Goal: Information Seeking & Learning: Learn about a topic

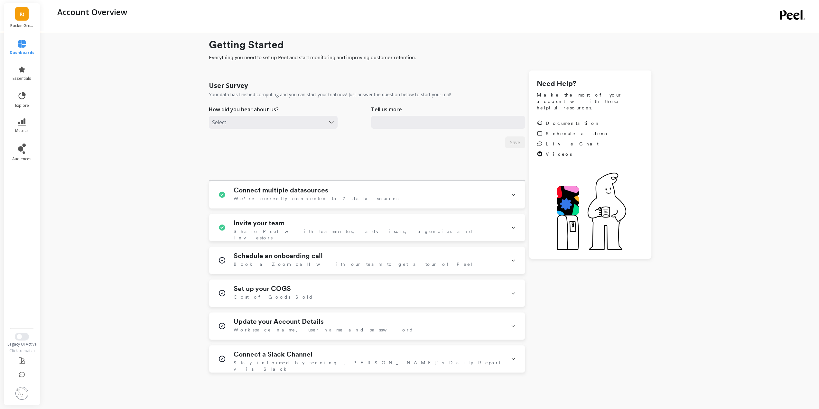
click at [25, 18] on link "R(" at bounding box center [22, 14] width 14 height 14
click at [77, 51] on span "Tailored 600" at bounding box center [88, 53] width 45 height 5
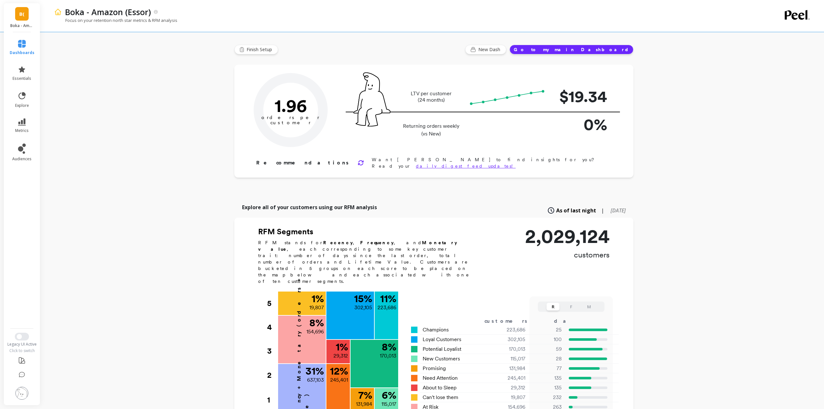
type input "Champions"
type input "223686"
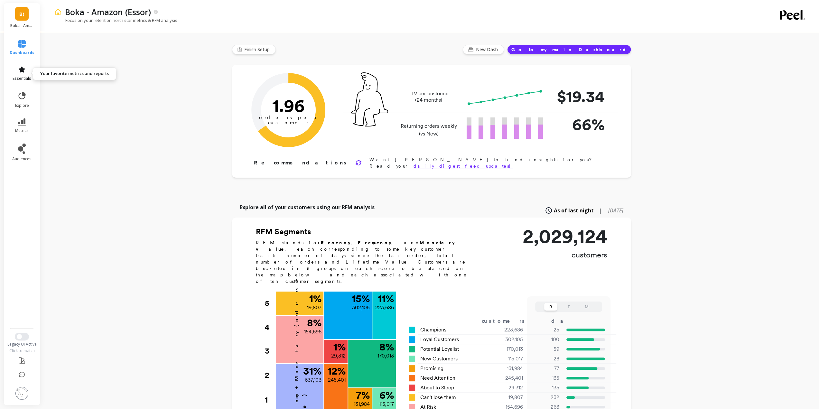
click at [24, 70] on icon at bounding box center [22, 69] width 6 height 6
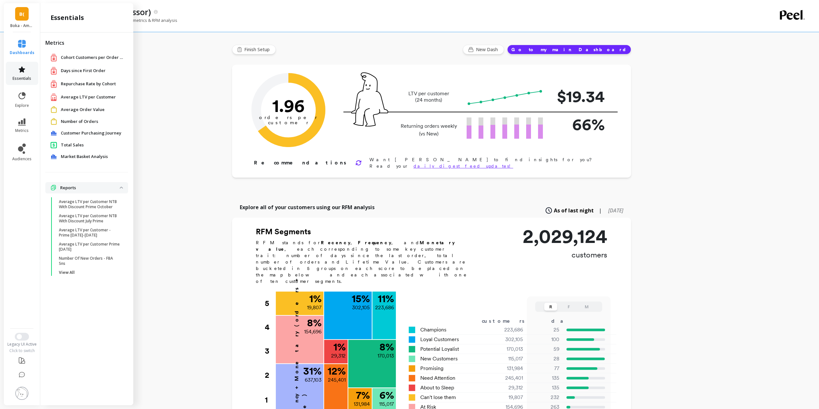
click at [21, 72] on icon at bounding box center [22, 70] width 8 height 8
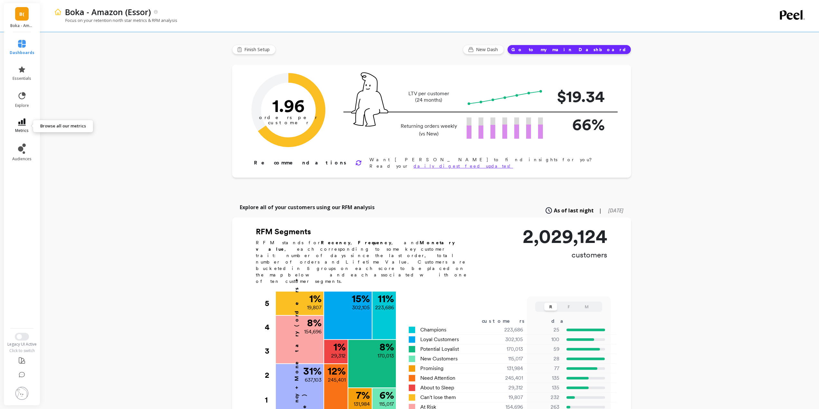
click at [21, 123] on icon at bounding box center [22, 121] width 8 height 7
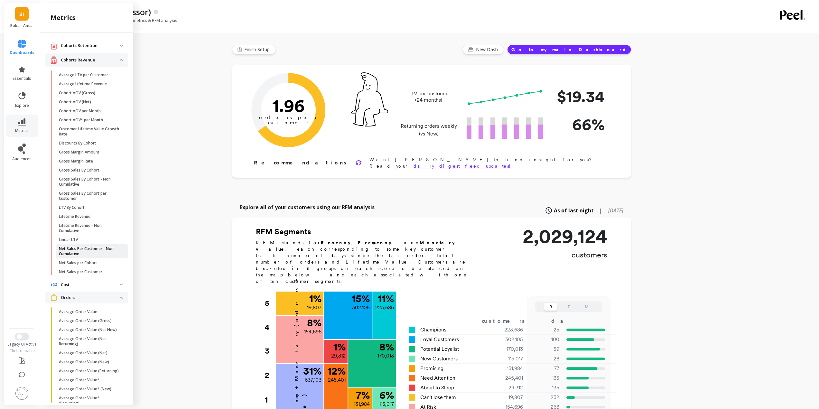
click at [88, 250] on p "Net Sales Per Customer - Non Cumulative" at bounding box center [89, 251] width 61 height 10
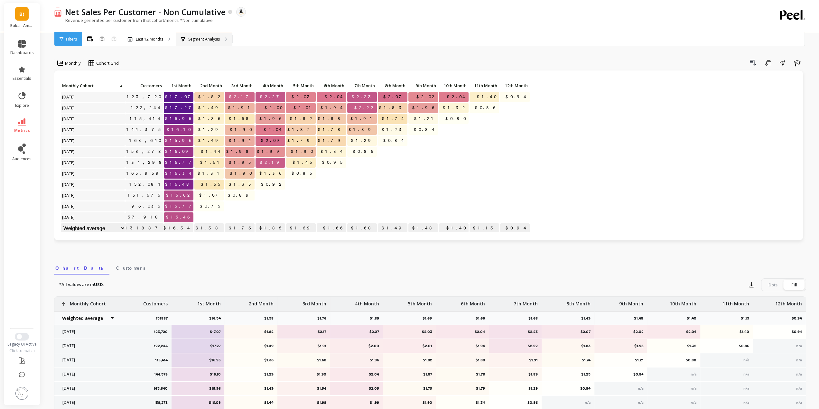
click at [212, 36] on div "Segment Analysis" at bounding box center [204, 39] width 56 height 14
click at [21, 127] on link "metrics" at bounding box center [22, 125] width 24 height 15
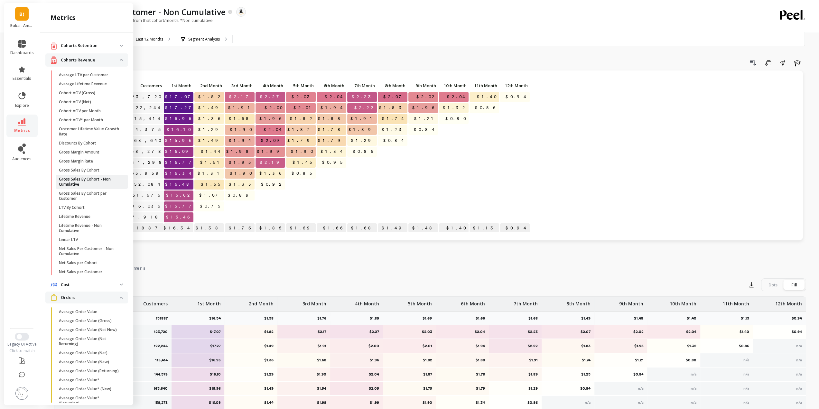
click at [92, 181] on p "Gross Sales By Cohort - Non Cumulative" at bounding box center [89, 182] width 61 height 10
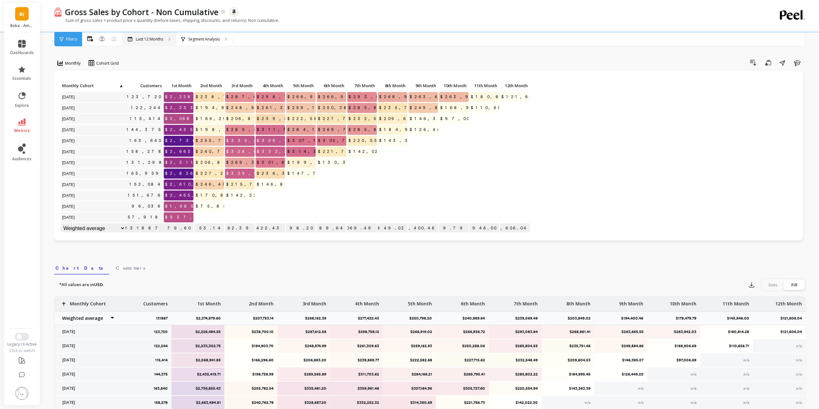
click at [154, 38] on p "Last 12 Months" at bounding box center [149, 39] width 27 height 5
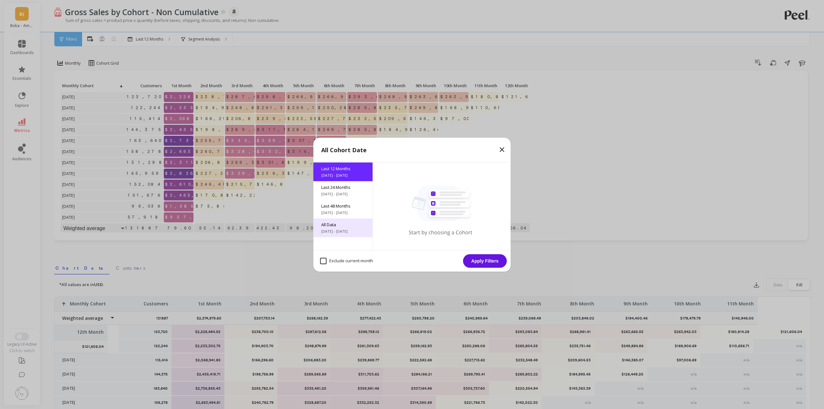
click at [328, 228] on div "All Data 5/22/2017 - 9/22/2025" at bounding box center [343, 228] width 59 height 19
click at [489, 261] on button "Apply Filters" at bounding box center [485, 261] width 44 height 14
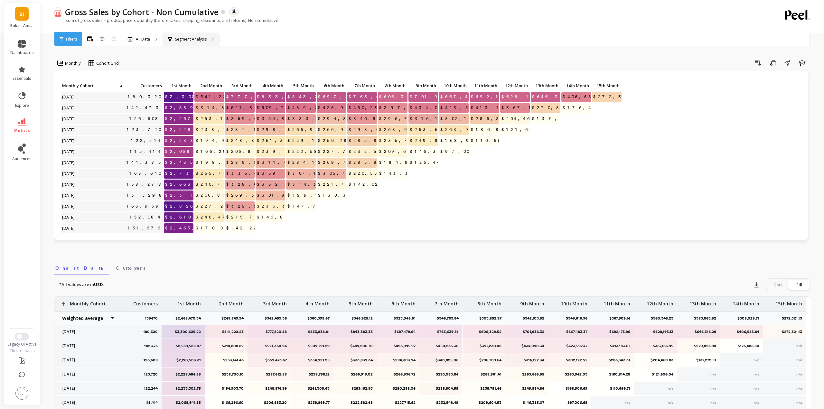
click at [193, 40] on p "Segment Analysis" at bounding box center [191, 39] width 32 height 5
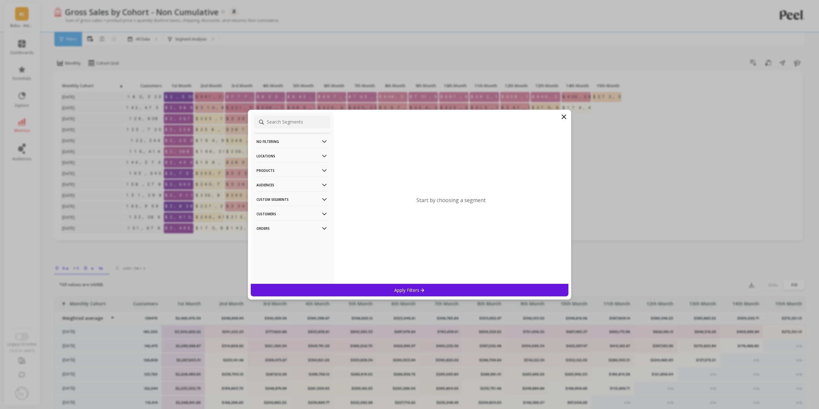
click at [196, 41] on div "No filtering Overall Locations Cities Countries Physical Location Sales Channel…" at bounding box center [409, 204] width 819 height 409
click at [297, 169] on p "Products" at bounding box center [292, 170] width 71 height 16
click at [297, 152] on p "Locations" at bounding box center [292, 156] width 71 height 16
click at [294, 171] on div "Cities" at bounding box center [292, 168] width 77 height 10
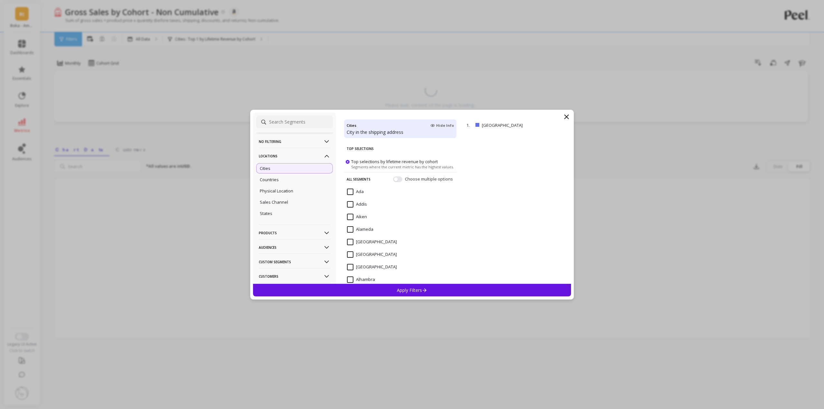
click at [295, 167] on div "Cities" at bounding box center [294, 168] width 77 height 10
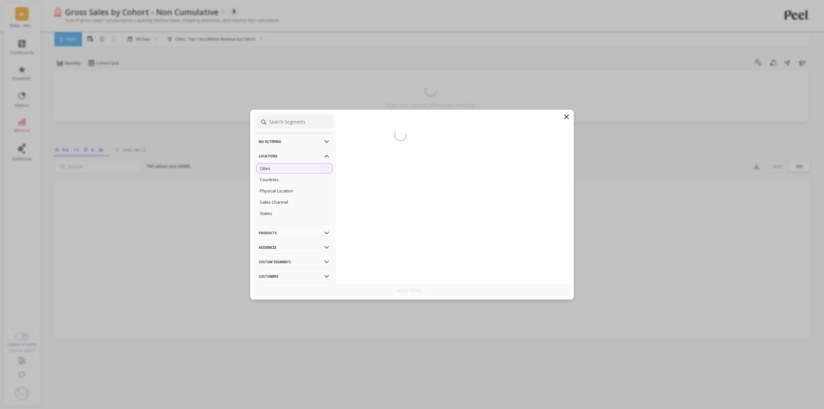
click at [295, 156] on p "Locations" at bounding box center [294, 156] width 71 height 16
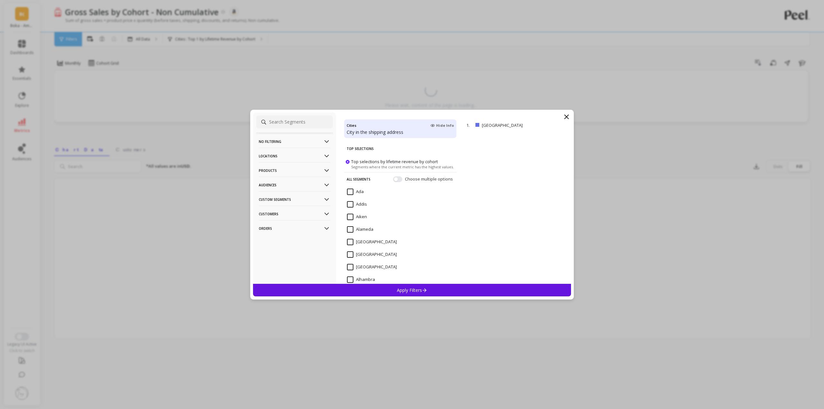
click at [295, 158] on p "Locations" at bounding box center [294, 156] width 71 height 16
click at [282, 180] on div "Countries" at bounding box center [294, 180] width 77 height 10
click at [292, 167] on div "Cities" at bounding box center [294, 168] width 77 height 10
click at [347, 164] on label "Top selections by lifetime revenue by cohort Segments where the current metric …" at bounding box center [400, 163] width 108 height 11
click at [0, 0] on input "Top selections by lifetime revenue by cohort Segments where the current metric …" at bounding box center [0, 0] width 0 height 0
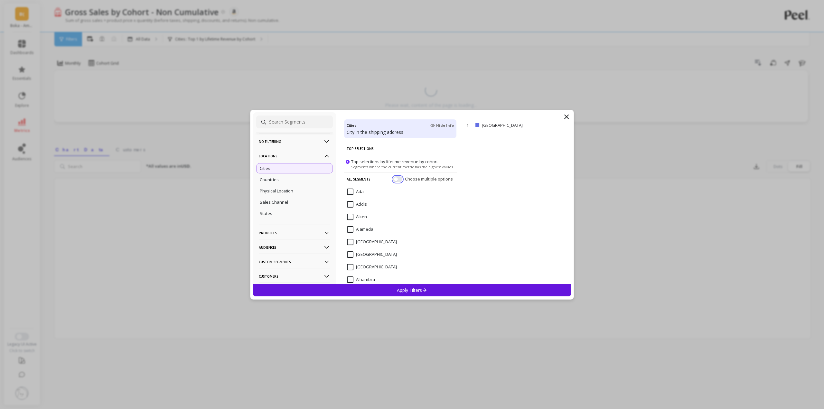
click at [394, 179] on button "button" at bounding box center [397, 179] width 9 height 6
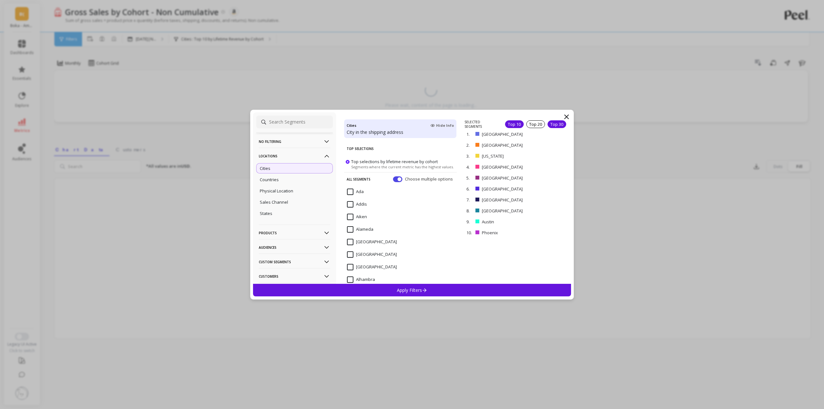
click at [548, 123] on div "Top 30" at bounding box center [557, 124] width 19 height 8
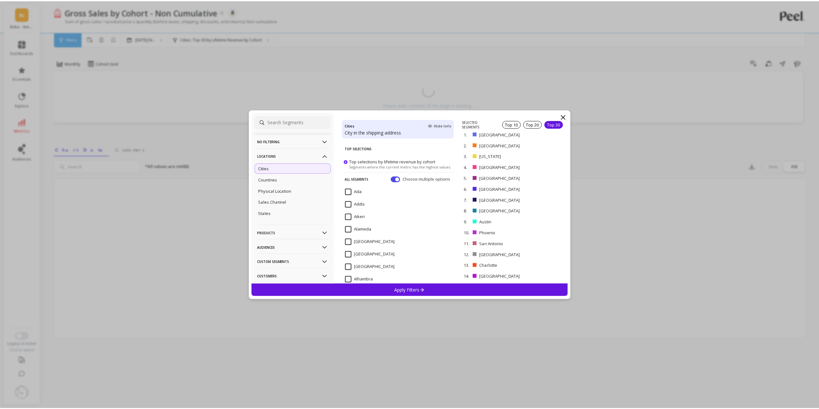
scroll to position [173, 0]
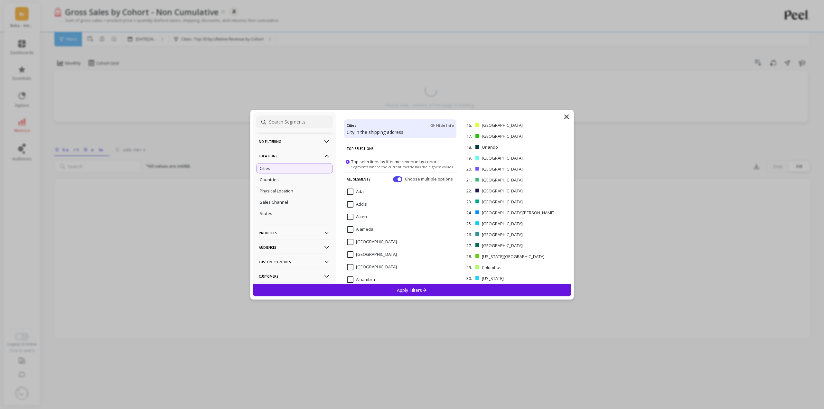
click at [410, 290] on p "Apply Filters" at bounding box center [412, 290] width 31 height 6
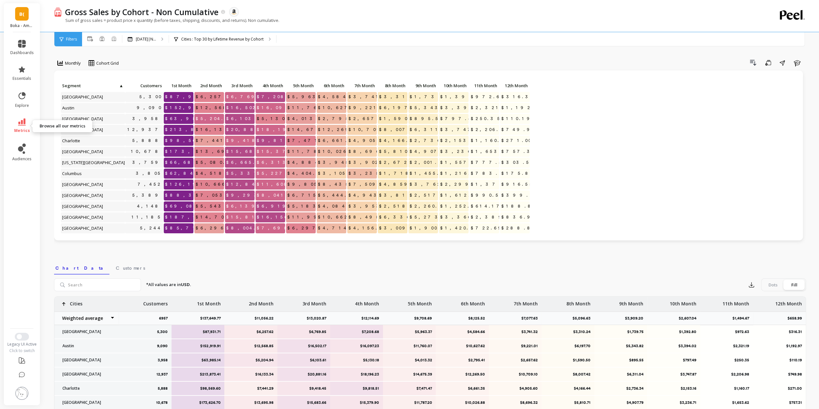
click at [17, 124] on link "metrics" at bounding box center [22, 125] width 24 height 15
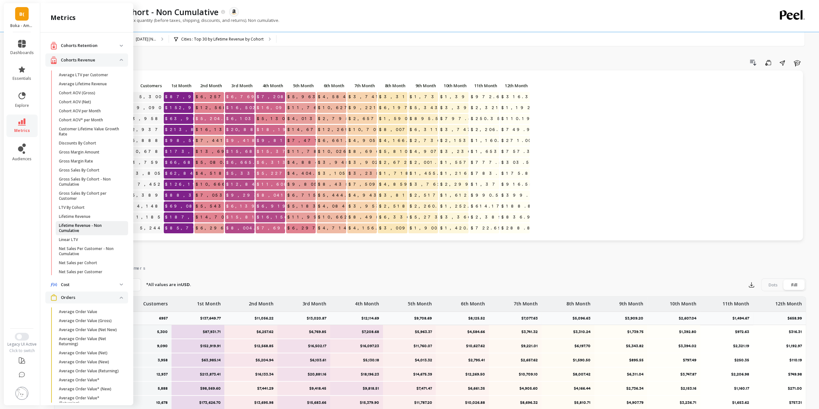
click at [80, 227] on p "Lifetime Revenue - Non Cumulative" at bounding box center [89, 228] width 61 height 10
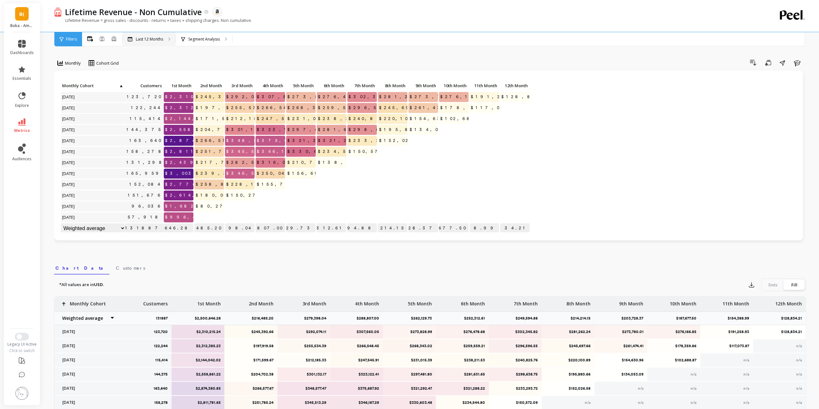
click at [149, 43] on div "Last 12 Months" at bounding box center [148, 39] width 53 height 14
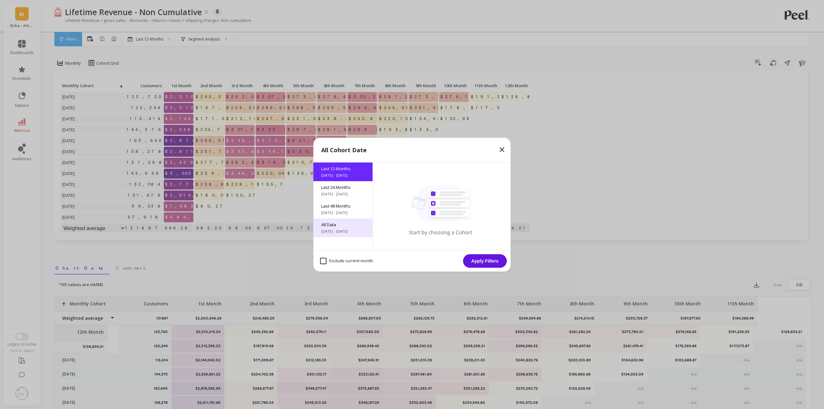
click at [333, 228] on div "All Data 5/22/2017 - 9/22/2025" at bounding box center [343, 228] width 59 height 19
click at [485, 260] on button "Apply Filters" at bounding box center [485, 261] width 44 height 14
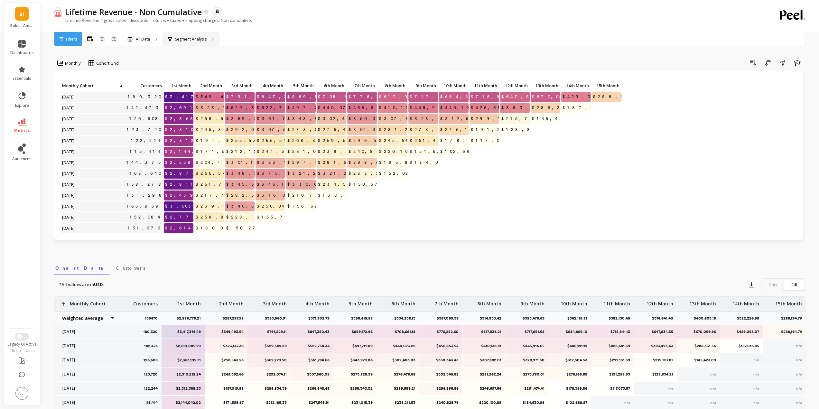
click at [206, 33] on div "Segment Analysis" at bounding box center [191, 39] width 56 height 14
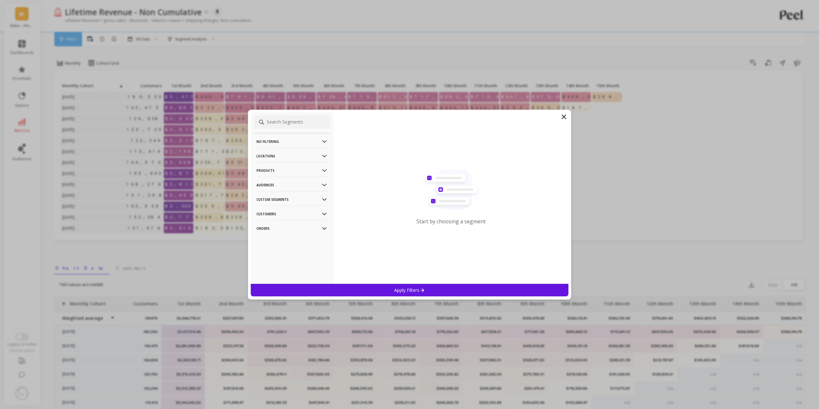
click at [283, 156] on p "Locations" at bounding box center [292, 156] width 71 height 16
click at [266, 183] on div "Countries" at bounding box center [292, 180] width 77 height 10
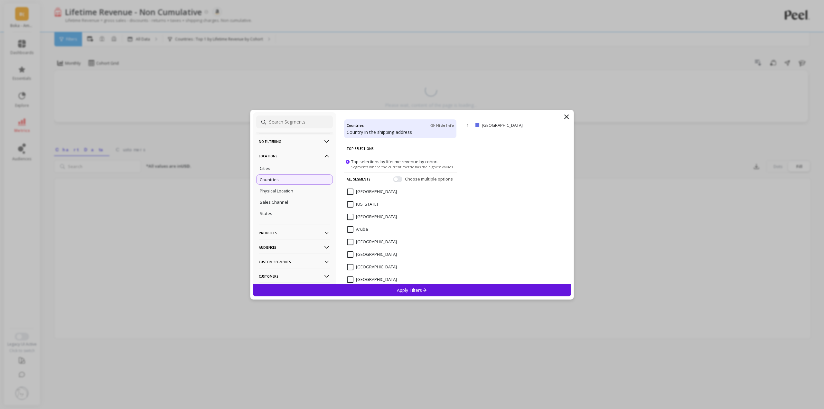
click at [398, 290] on p "Apply Filters" at bounding box center [412, 290] width 31 height 6
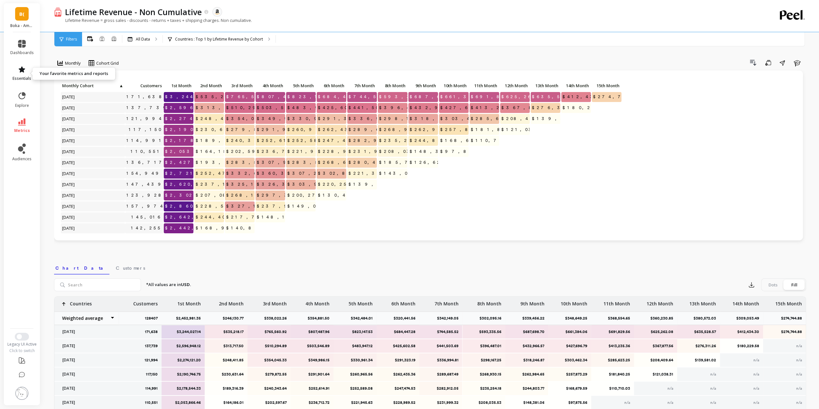
click at [21, 68] on icon at bounding box center [22, 69] width 6 height 6
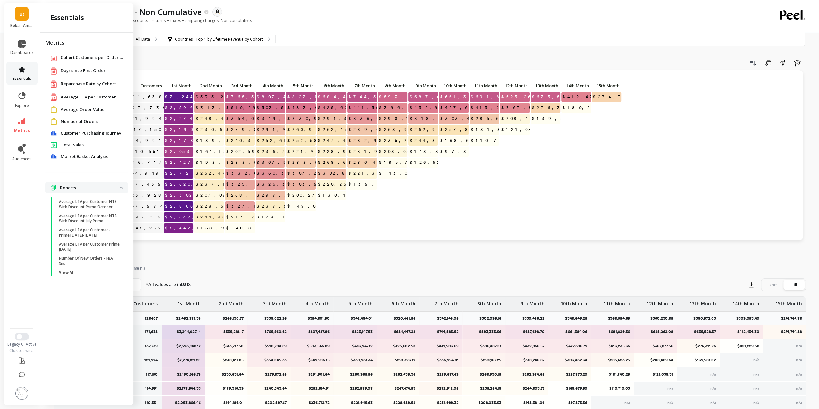
click at [20, 67] on icon at bounding box center [22, 70] width 8 height 8
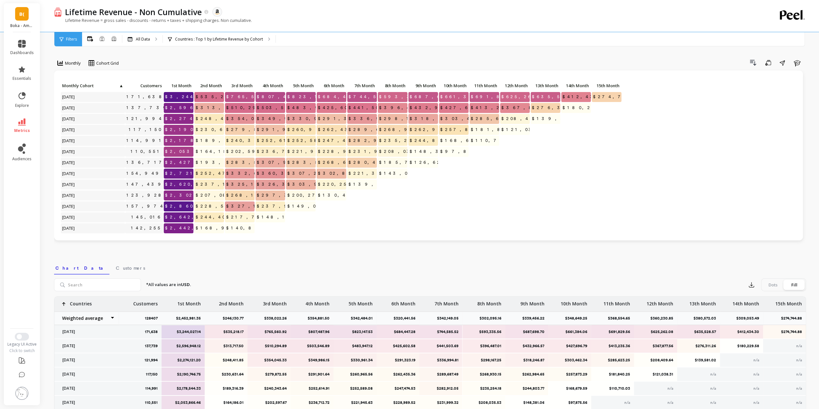
click at [24, 117] on li "metrics" at bounding box center [21, 126] width 31 height 23
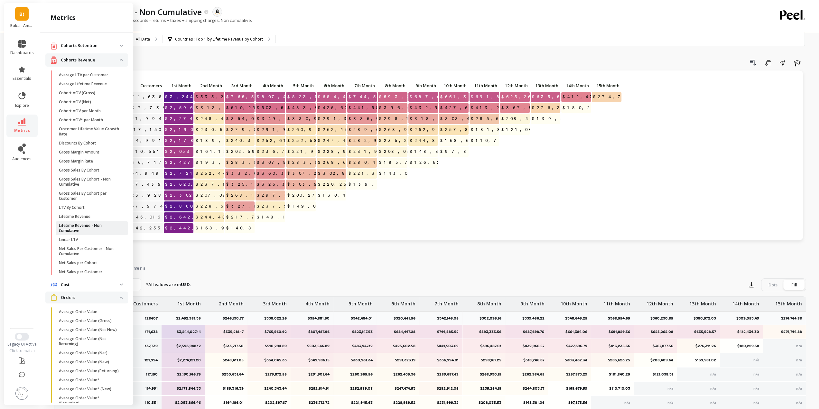
click at [91, 231] on p "Lifetime Revenue - Non Cumulative" at bounding box center [89, 228] width 61 height 10
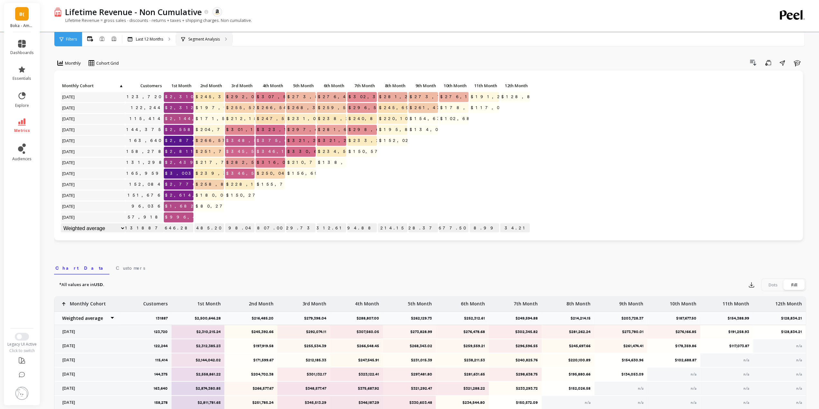
click at [206, 40] on p "Segment Analysis" at bounding box center [204, 39] width 32 height 5
click at [158, 41] on p "Last 12 Months" at bounding box center [149, 39] width 27 height 5
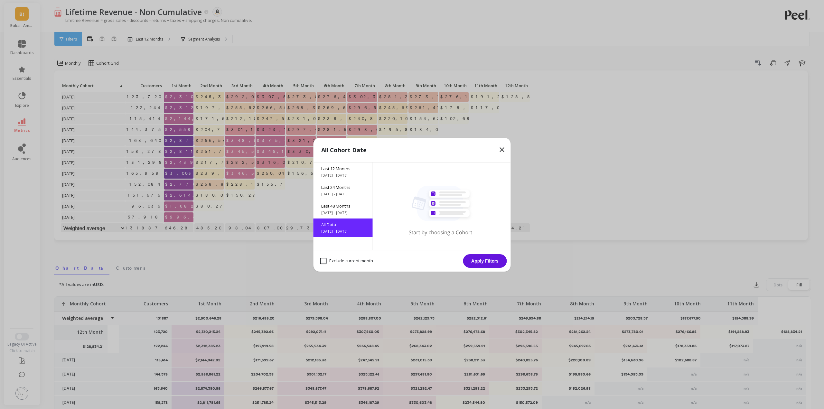
click at [478, 261] on button "Apply Filters" at bounding box center [485, 261] width 44 height 14
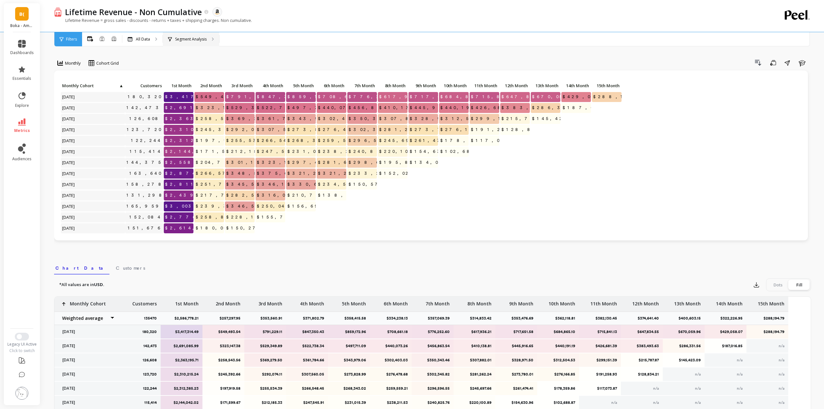
click at [195, 41] on p "Segment Analysis" at bounding box center [191, 39] width 32 height 5
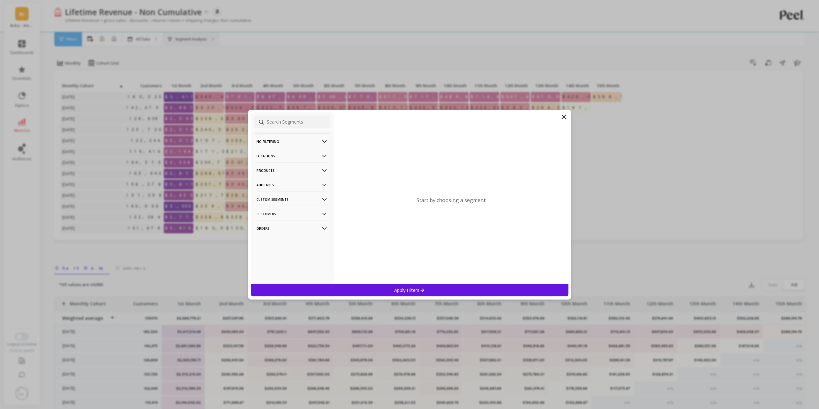
click at [565, 116] on icon at bounding box center [564, 117] width 4 height 4
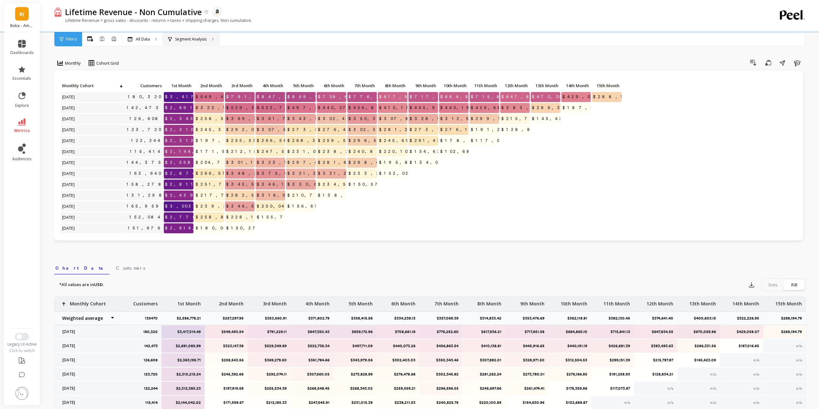
click at [175, 41] on p "Segment Analysis" at bounding box center [191, 39] width 32 height 5
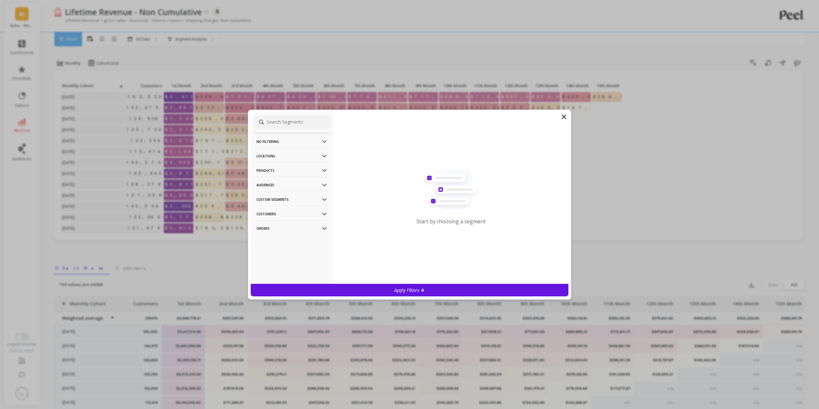
click at [282, 199] on p "Custom Segments" at bounding box center [292, 199] width 71 height 16
click at [277, 157] on p "Locations" at bounding box center [292, 156] width 71 height 16
click at [278, 181] on div "Countries" at bounding box center [292, 180] width 77 height 10
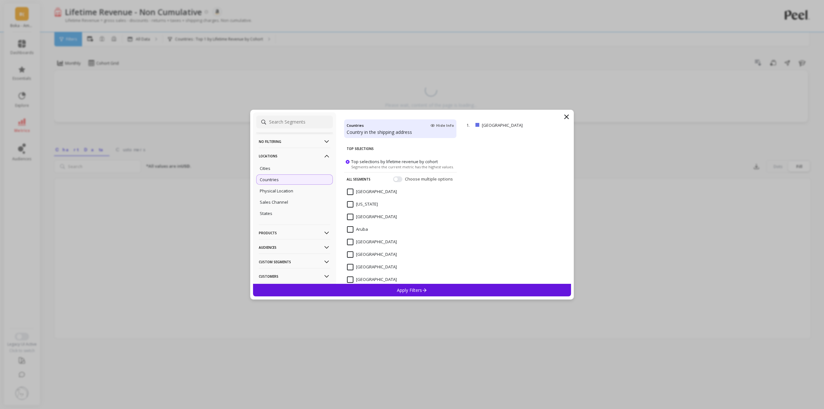
click at [397, 289] on p "Apply Filters" at bounding box center [412, 290] width 31 height 6
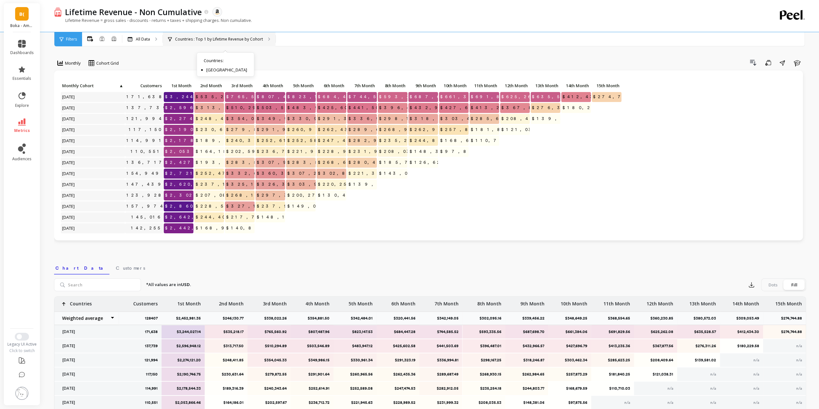
click at [183, 37] on p "Countries : Top 1 by Lifetime Revenue by Cohort" at bounding box center [219, 39] width 88 height 5
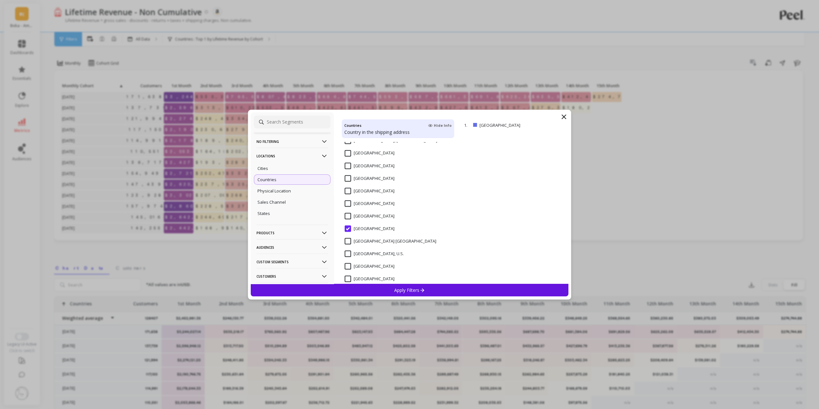
scroll to position [116, 0]
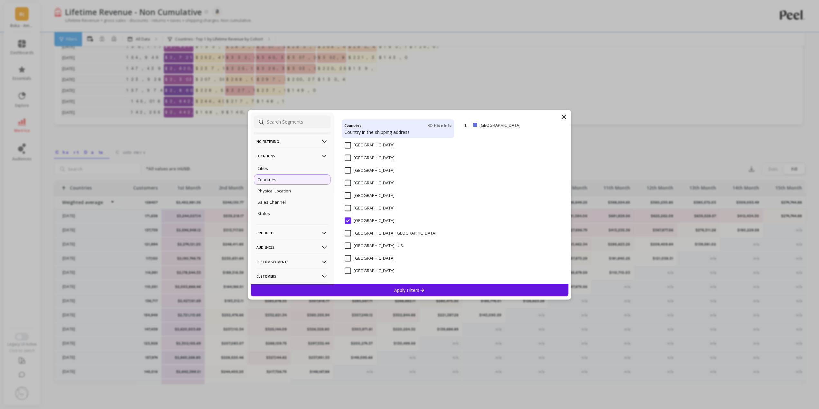
click at [348, 195] on input "United Arab Emirates" at bounding box center [370, 195] width 50 height 6
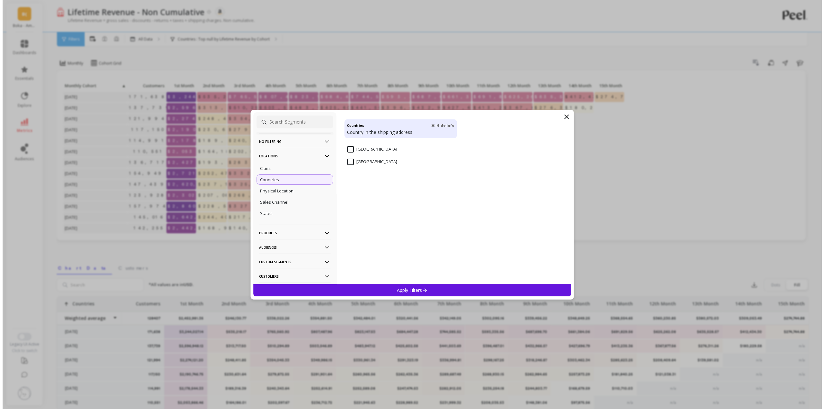
scroll to position [0, 0]
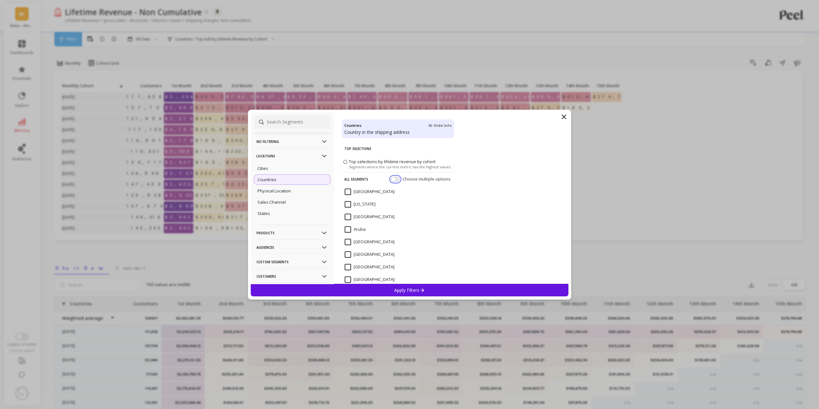
click at [392, 179] on button "button" at bounding box center [395, 179] width 9 height 6
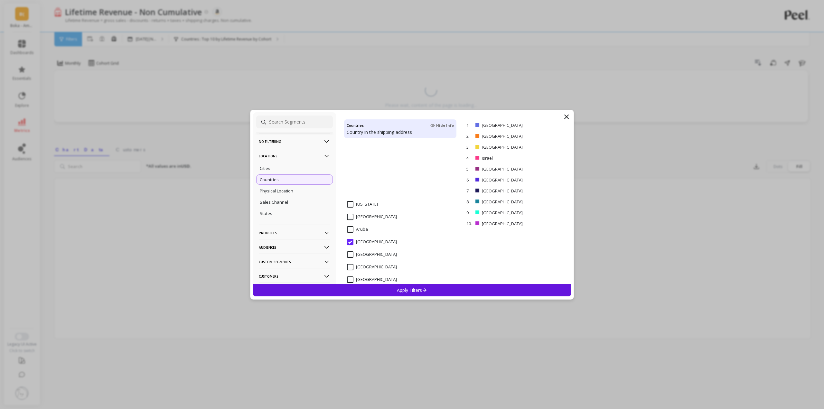
scroll to position [193, 0]
click at [547, 225] on p "remove" at bounding box center [552, 223] width 16 height 5
click at [547, 214] on p "remove" at bounding box center [552, 212] width 16 height 5
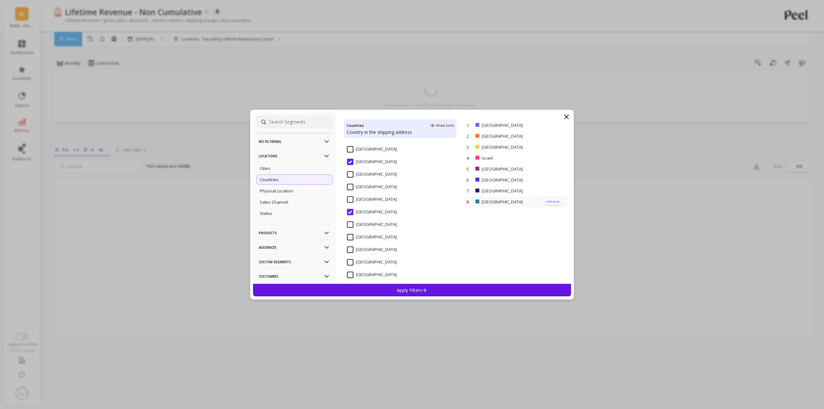
click at [550, 203] on p "remove" at bounding box center [552, 201] width 16 height 5
click at [547, 191] on p "remove" at bounding box center [552, 190] width 16 height 5
click at [547, 180] on p "remove" at bounding box center [552, 179] width 16 height 5
click at [546, 168] on p "remove" at bounding box center [552, 168] width 16 height 5
click at [545, 159] on p "remove" at bounding box center [552, 158] width 16 height 5
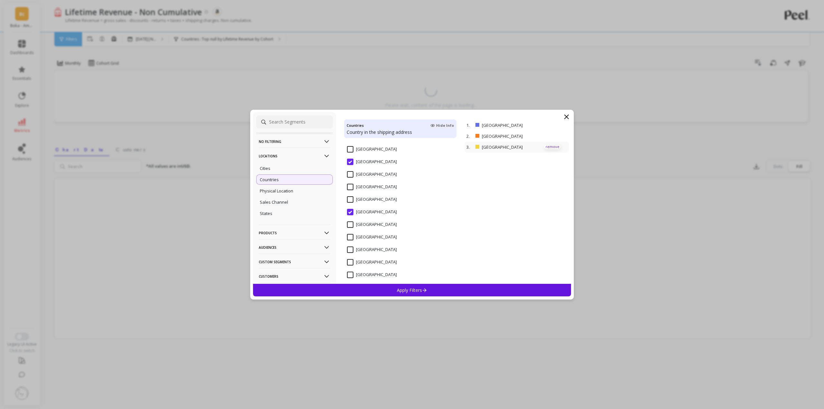
click at [545, 149] on p "remove" at bounding box center [552, 147] width 16 height 5
drag, startPoint x: 551, startPoint y: 123, endPoint x: 549, endPoint y: 129, distance: 6.0
click at [551, 123] on p "remove" at bounding box center [552, 125] width 16 height 5
click at [457, 289] on div "Apply Filters" at bounding box center [412, 290] width 318 height 13
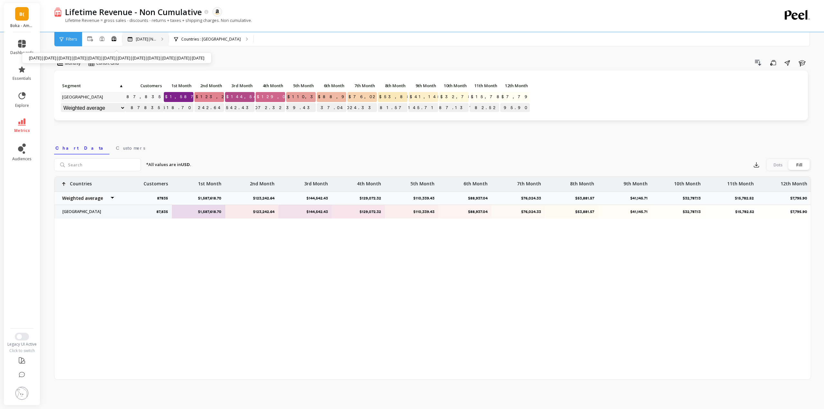
click at [137, 36] on div "Oct 2024|N... Oct 2024|Nov 2024|Dec 2024|Jan 2025|Feb 2025|Mar 2025|Apr 2025|Ma…" at bounding box center [145, 39] width 46 height 14
click at [150, 39] on p "Oct 2024|N..." at bounding box center [146, 39] width 20 height 5
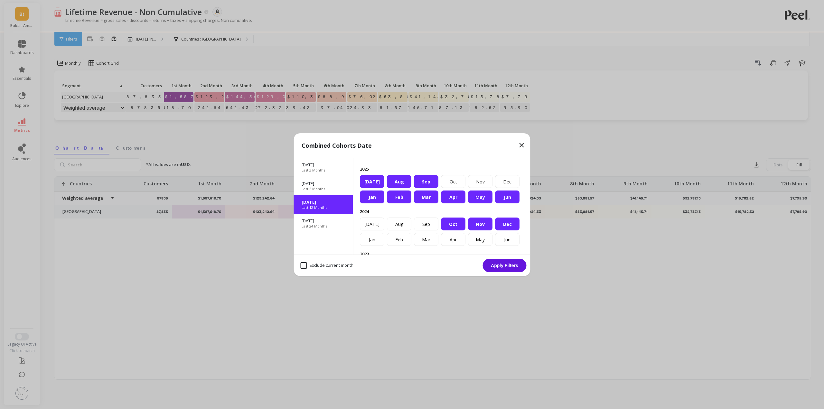
click at [325, 203] on p "Oct 2024" at bounding box center [324, 202] width 44 height 6
click at [522, 148] on icon at bounding box center [522, 145] width 8 height 8
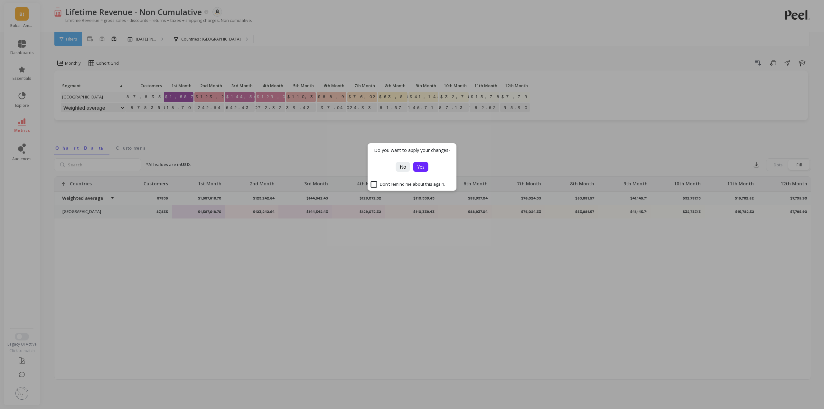
click at [415, 169] on button "Yes" at bounding box center [420, 167] width 15 height 10
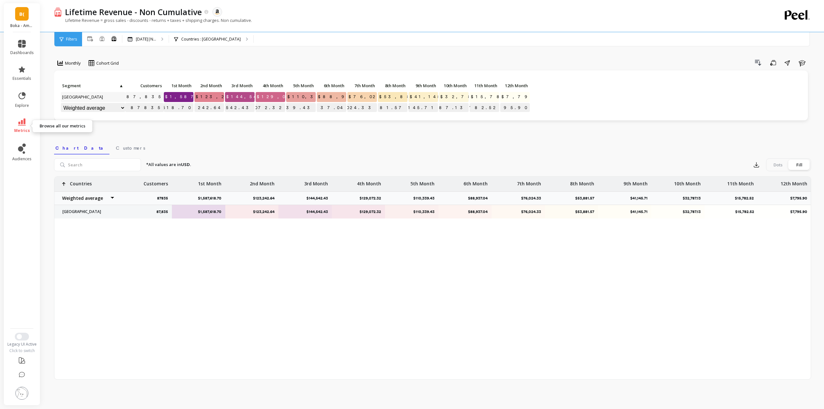
click at [21, 122] on icon at bounding box center [22, 121] width 8 height 7
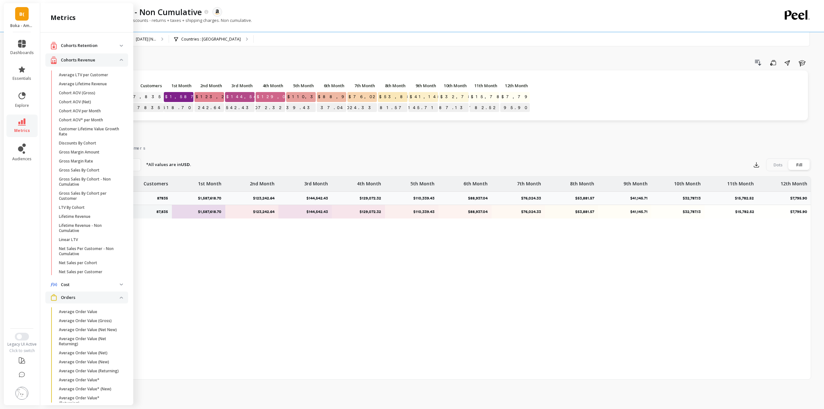
scroll to position [386, 0]
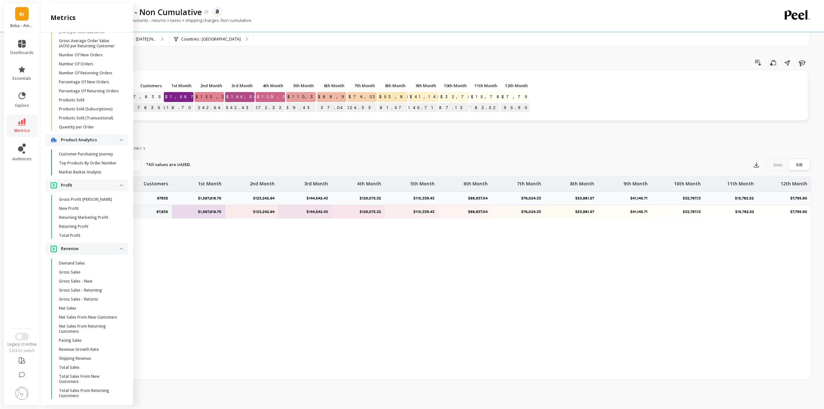
click at [22, 124] on icon at bounding box center [22, 121] width 8 height 7
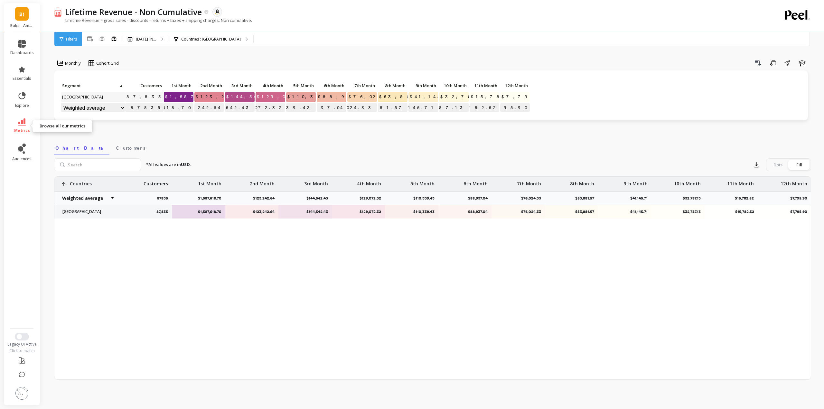
click at [19, 123] on icon at bounding box center [22, 121] width 8 height 7
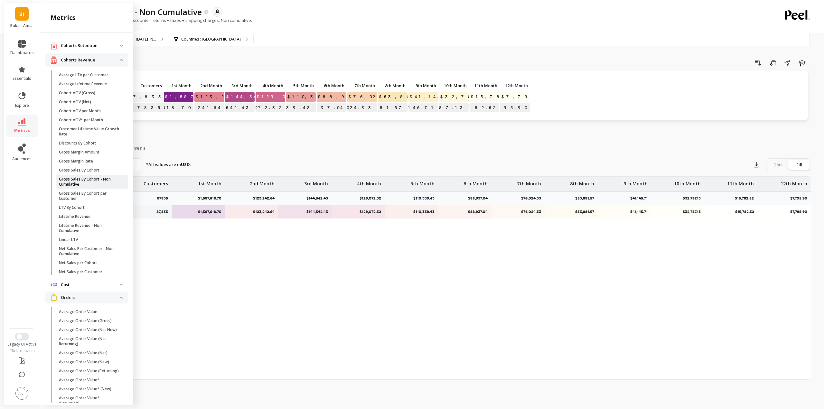
click at [100, 180] on p "Gross Sales By Cohort - Non Cumulative" at bounding box center [89, 182] width 61 height 10
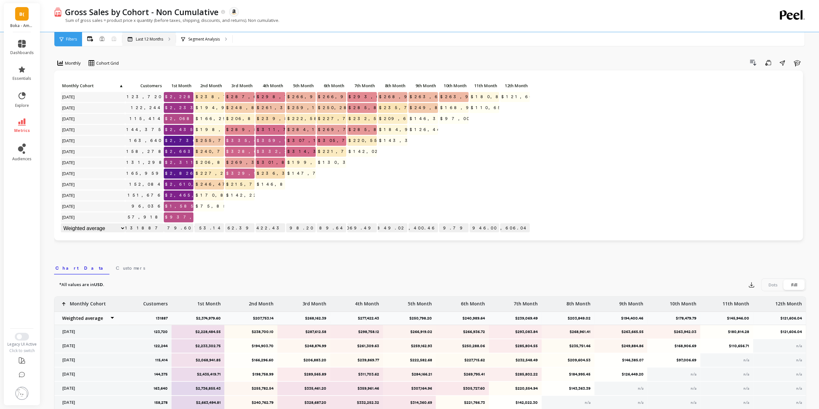
click at [154, 41] on p "Last 12 Months" at bounding box center [149, 39] width 27 height 5
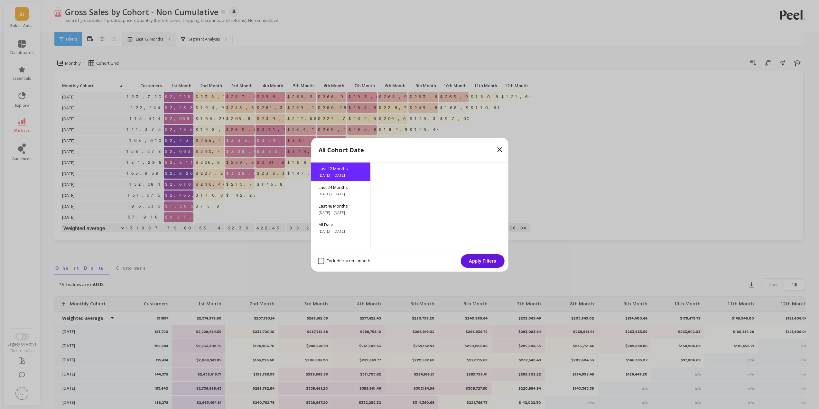
click at [327, 225] on span "All Data" at bounding box center [341, 225] width 44 height 6
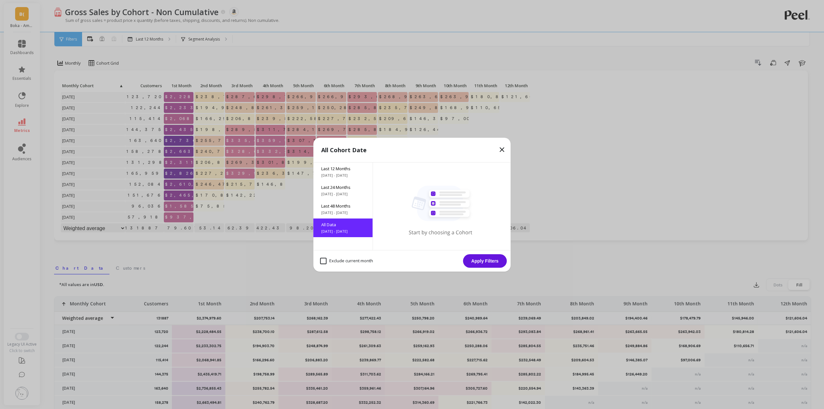
click at [483, 261] on button "Apply Filters" at bounding box center [485, 261] width 44 height 14
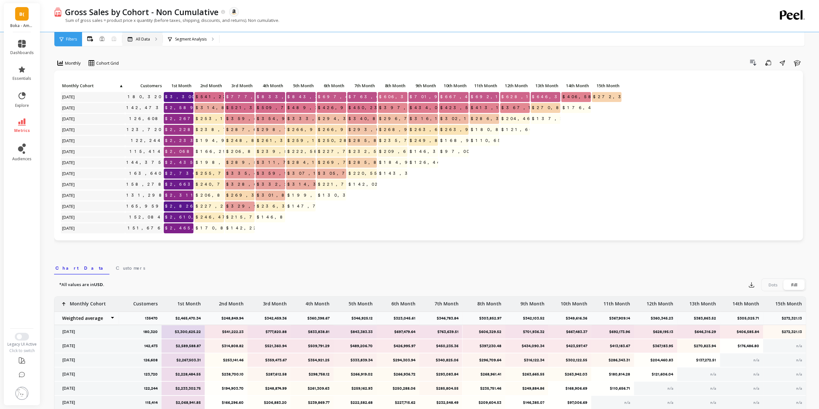
click at [149, 36] on div "All Data" at bounding box center [142, 39] width 40 height 14
click at [188, 38] on p "Segment Analysis" at bounding box center [191, 39] width 32 height 5
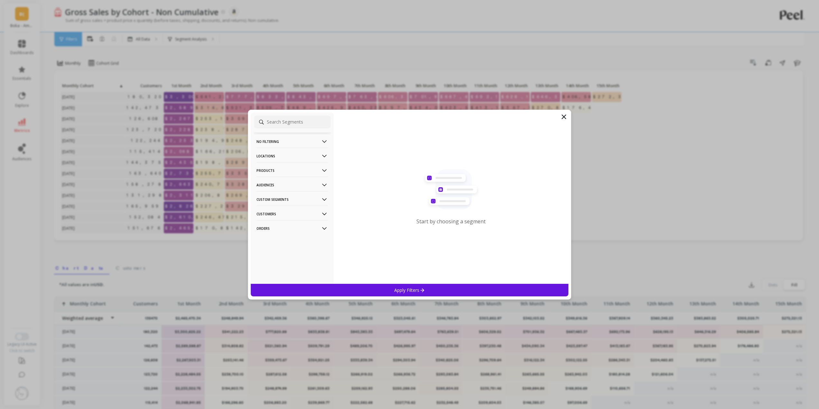
click at [281, 201] on p "Custom Segments" at bounding box center [292, 199] width 71 height 16
click at [282, 156] on p "Locations" at bounding box center [292, 156] width 71 height 16
drag, startPoint x: 271, startPoint y: 182, endPoint x: 301, endPoint y: 142, distance: 50.4
click at [271, 182] on p "Countries" at bounding box center [267, 180] width 19 height 6
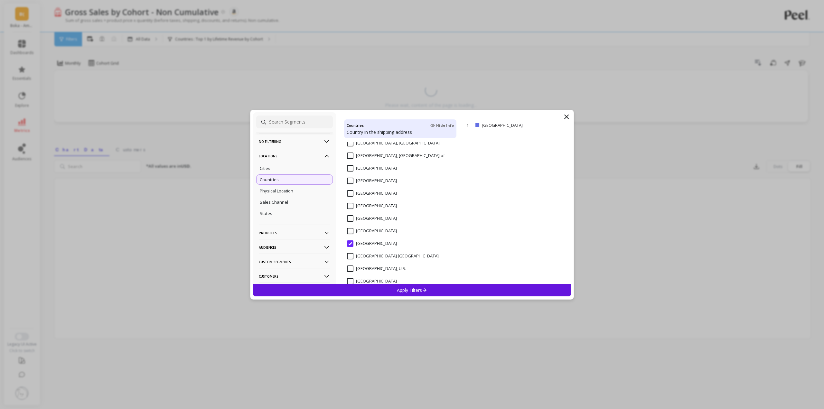
scroll to position [1214, 0]
click at [356, 220] on input "United States" at bounding box center [372, 220] width 50 height 6
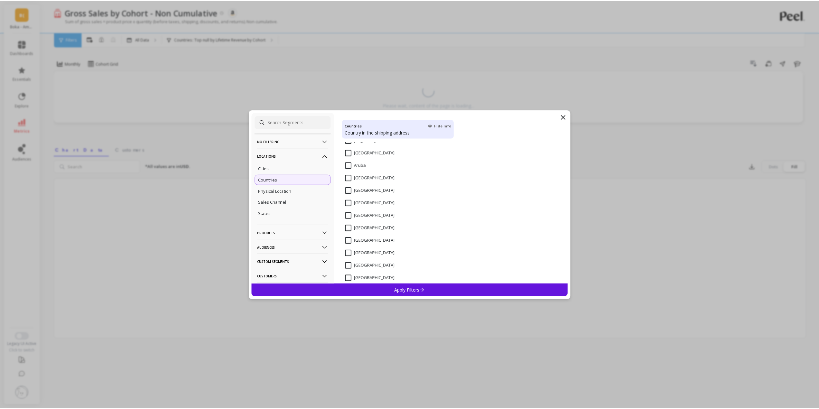
scroll to position [161, 0]
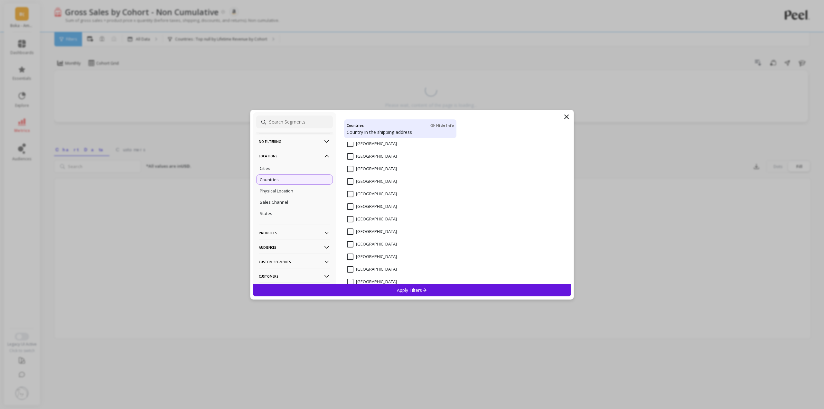
click at [352, 195] on input "Canada" at bounding box center [372, 194] width 50 height 6
click at [404, 291] on p "Apply Filters" at bounding box center [412, 290] width 31 height 6
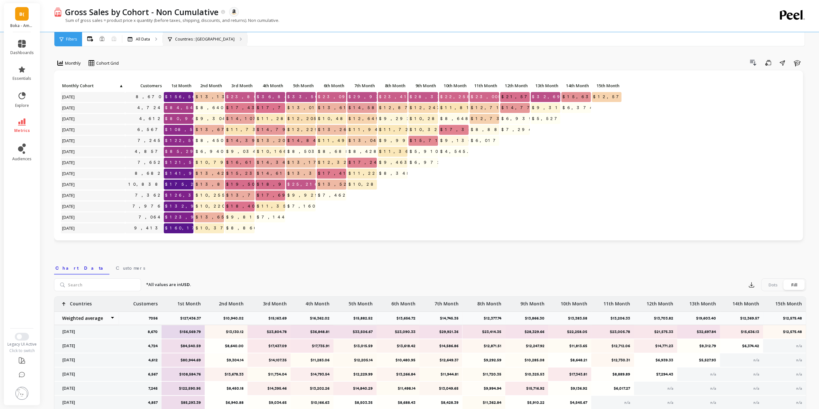
click at [204, 37] on p "Countries : Canada" at bounding box center [205, 39] width 60 height 5
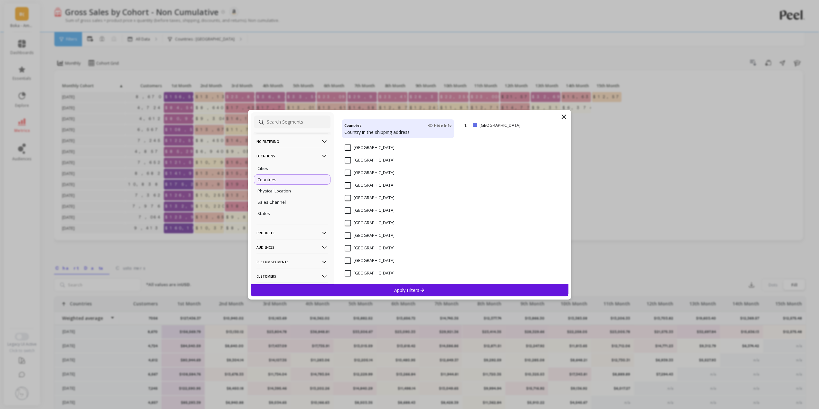
scroll to position [193, 0]
click at [347, 161] on input "Canada" at bounding box center [370, 162] width 50 height 6
drag, startPoint x: 349, startPoint y: 195, endPoint x: 339, endPoint y: 202, distance: 11.6
click at [349, 195] on input "United Arab Emirates" at bounding box center [370, 195] width 50 height 6
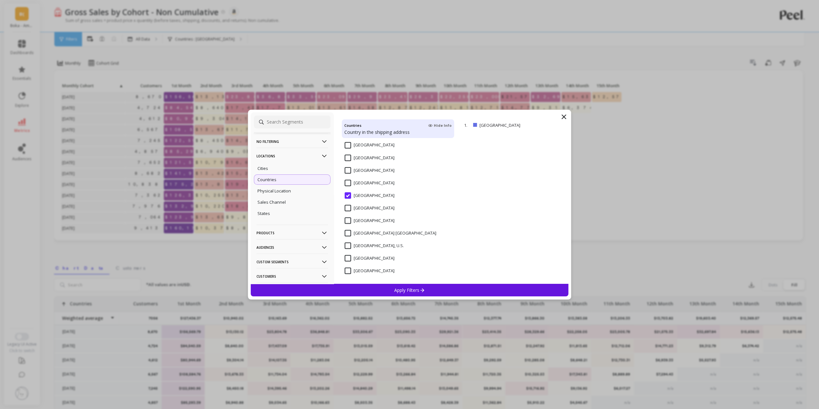
click at [397, 290] on p "Apply Filters" at bounding box center [409, 290] width 31 height 6
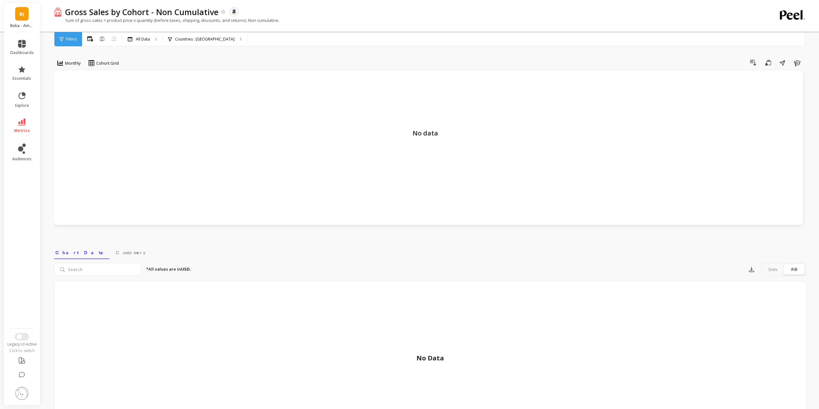
click at [64, 42] on div "Filters" at bounding box center [68, 39] width 28 height 14
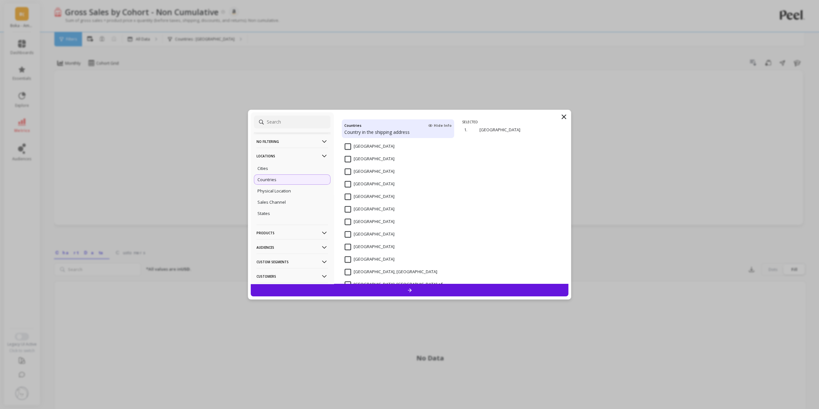
scroll to position [1214, 0]
click at [349, 195] on input "United Arab Emirates" at bounding box center [370, 195] width 50 height 6
click at [347, 207] on input "United Kingdom" at bounding box center [370, 208] width 50 height 6
click at [423, 291] on div at bounding box center [410, 290] width 318 height 13
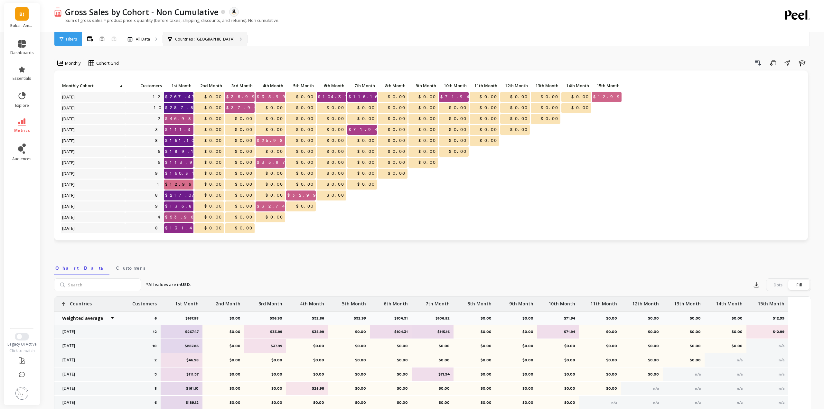
click at [188, 42] on div "Countries : United Kingdom" at bounding box center [205, 39] width 84 height 14
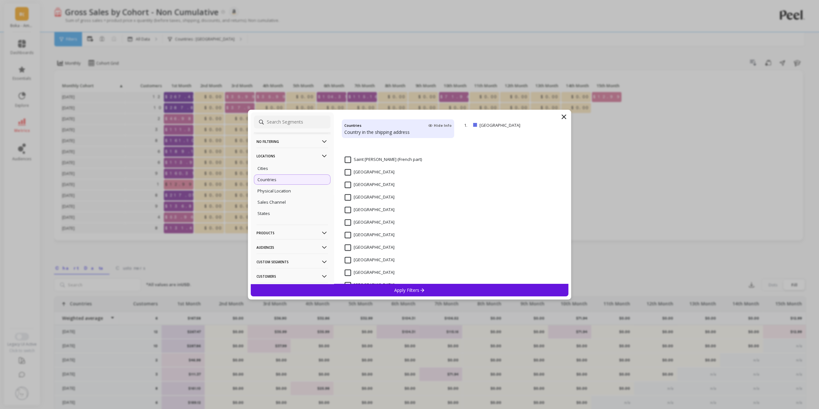
scroll to position [1214, 0]
click at [349, 208] on input "United Kingdom" at bounding box center [370, 208] width 50 height 6
click at [352, 226] on input "Canada" at bounding box center [370, 226] width 50 height 6
click at [373, 291] on div "Apply Filters" at bounding box center [410, 290] width 318 height 13
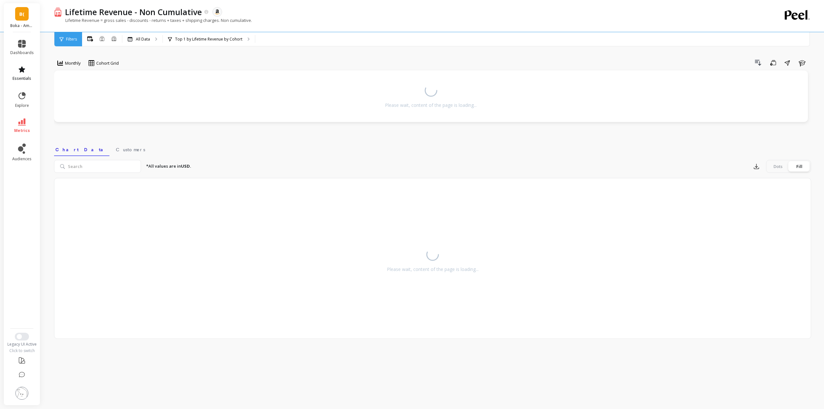
click at [24, 76] on link "essentials" at bounding box center [22, 73] width 24 height 15
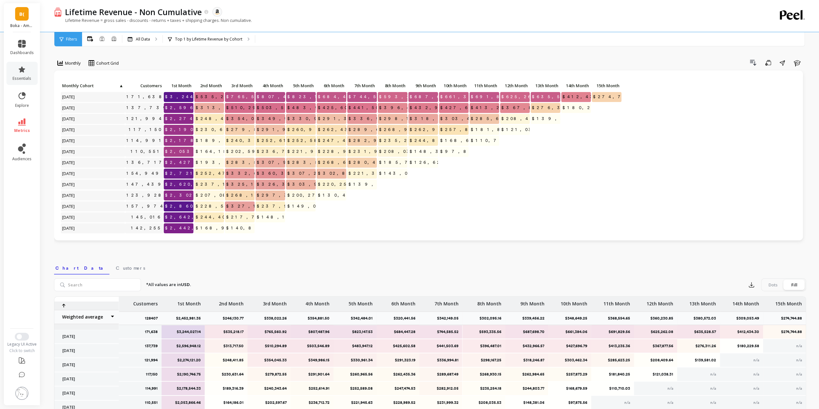
click at [21, 124] on icon at bounding box center [22, 121] width 8 height 7
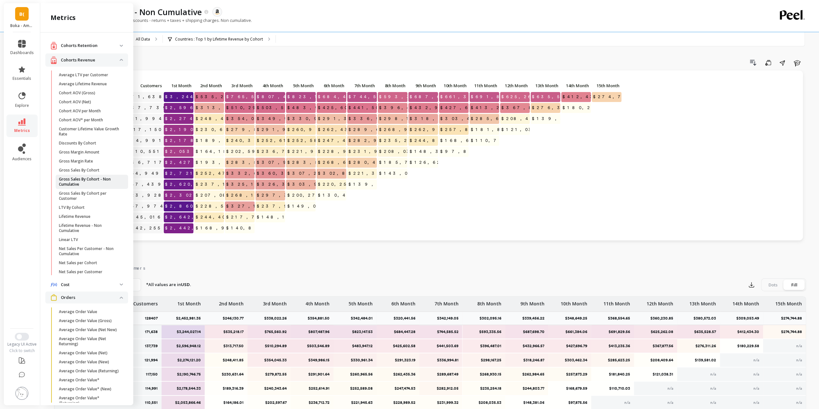
click at [91, 181] on p "Gross Sales By Cohort - Non Cumulative" at bounding box center [89, 182] width 61 height 10
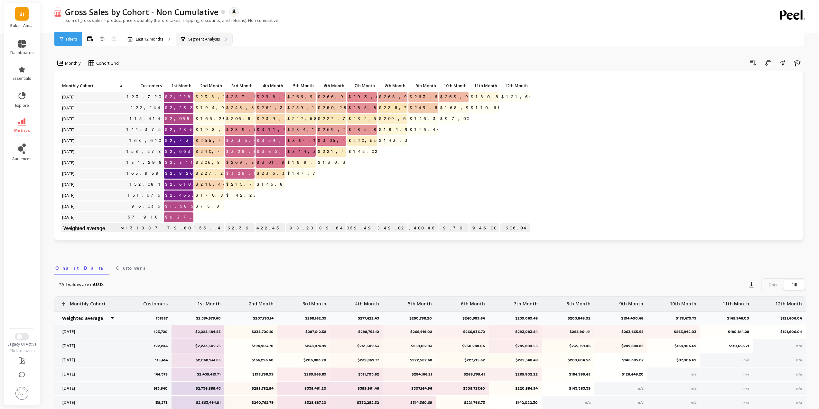
click at [195, 39] on p "Segment Analysis" at bounding box center [204, 39] width 32 height 5
click at [156, 44] on div "Last 12 Months" at bounding box center [148, 39] width 53 height 14
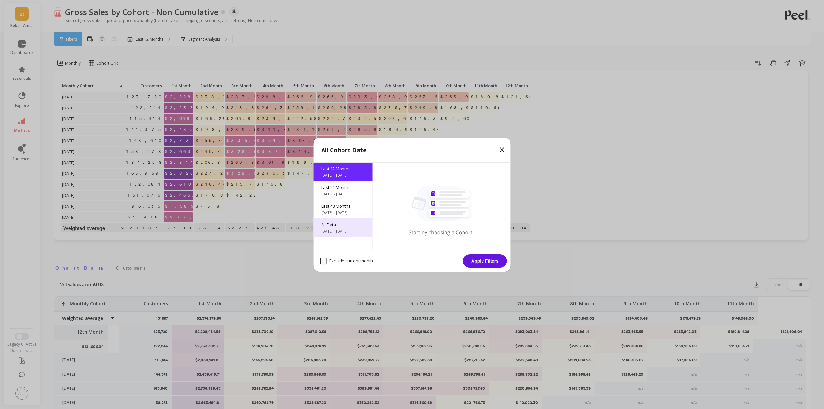
click at [339, 233] on span "[DATE] - [DATE]" at bounding box center [343, 231] width 44 height 5
click at [478, 258] on button "Apply Filters" at bounding box center [485, 261] width 44 height 14
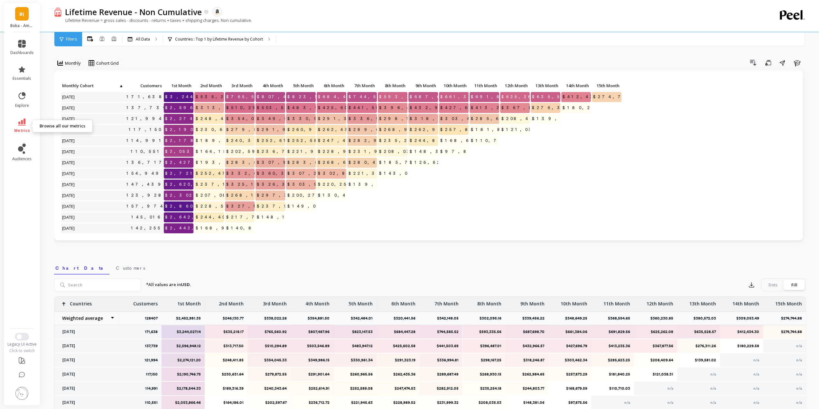
click at [25, 126] on link "metrics" at bounding box center [22, 125] width 24 height 15
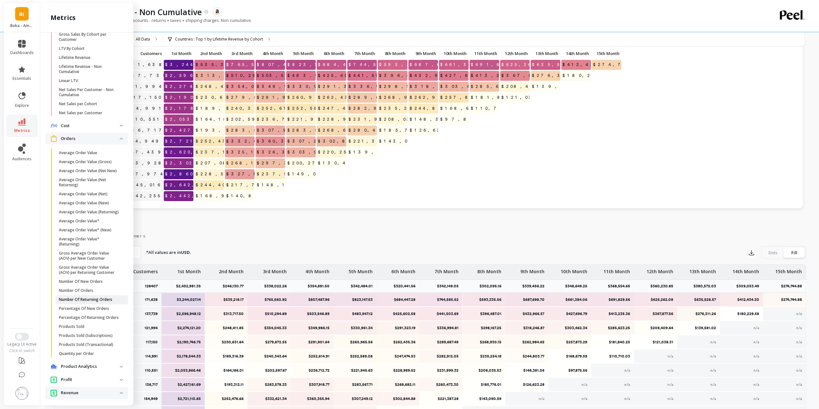
scroll to position [169, 0]
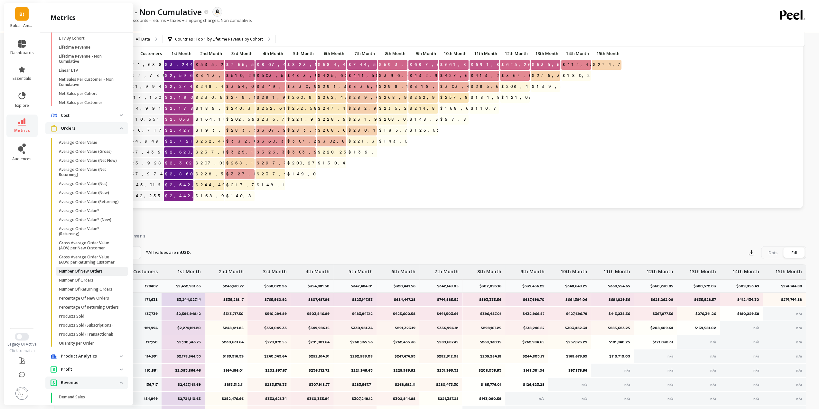
click at [97, 274] on p "Number Of New Orders" at bounding box center [81, 271] width 44 height 5
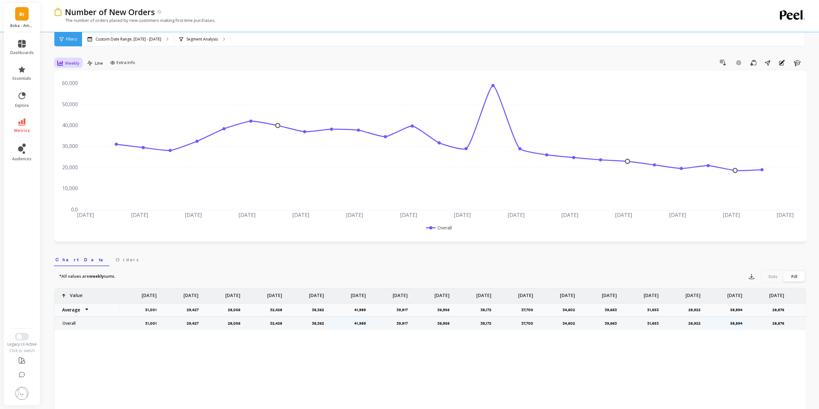
click at [73, 67] on div "Weekly" at bounding box center [68, 63] width 22 height 8
click at [79, 116] on div "Monthly" at bounding box center [78, 114] width 37 height 6
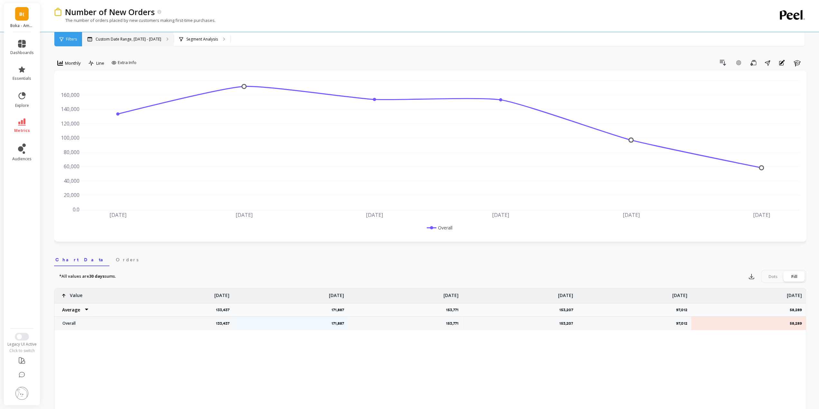
click at [146, 40] on p "Custom Date Range, Apr 1 - Sep 21" at bounding box center [129, 39] width 66 height 5
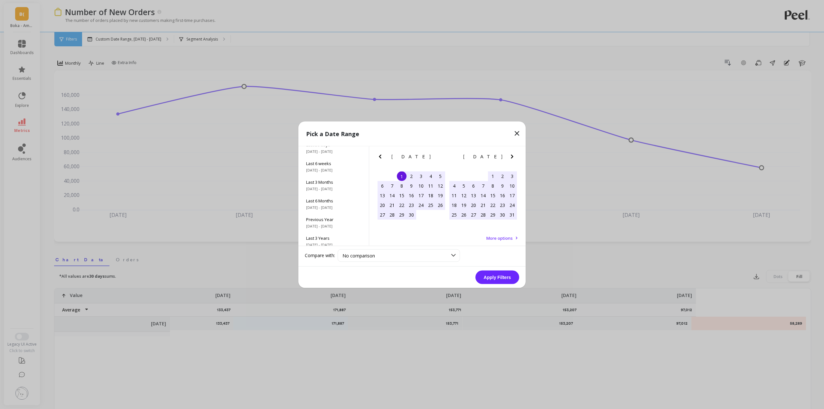
scroll to position [87, 0]
click at [330, 232] on span "All Data" at bounding box center [333, 234] width 55 height 6
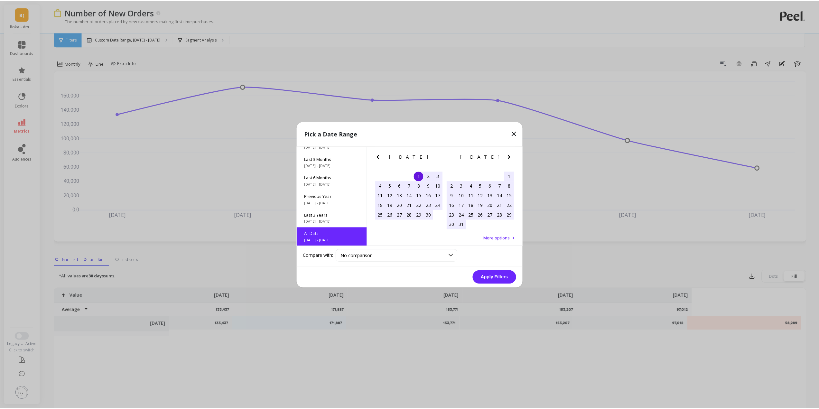
scroll to position [0, 0]
click at [485, 276] on button "Apply Filters" at bounding box center [498, 277] width 44 height 14
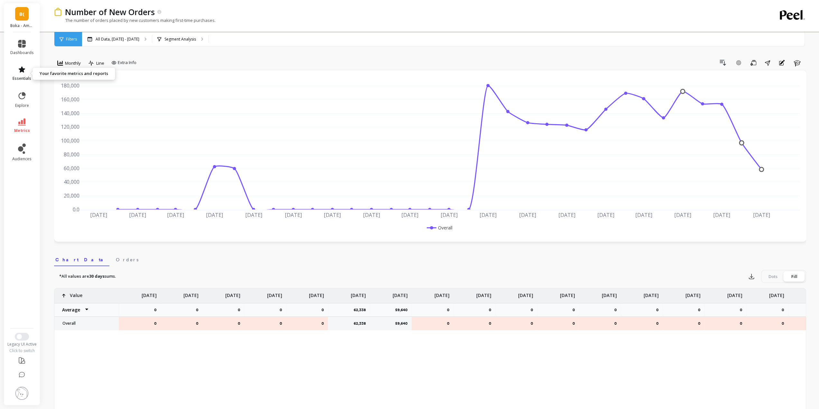
click at [21, 73] on icon at bounding box center [22, 70] width 8 height 8
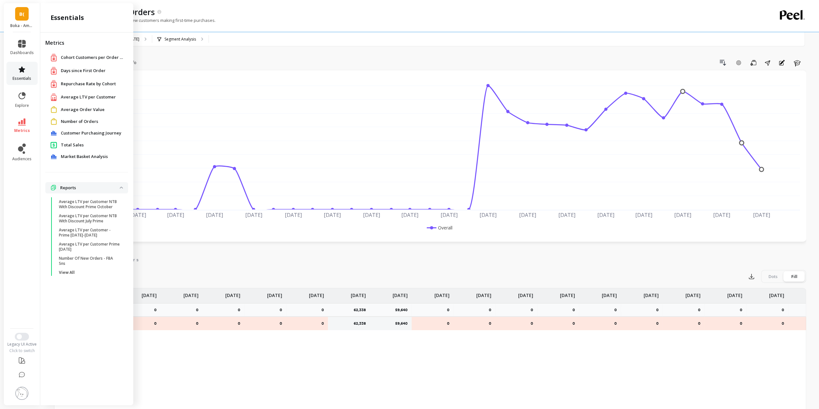
click at [21, 72] on icon at bounding box center [22, 69] width 6 height 6
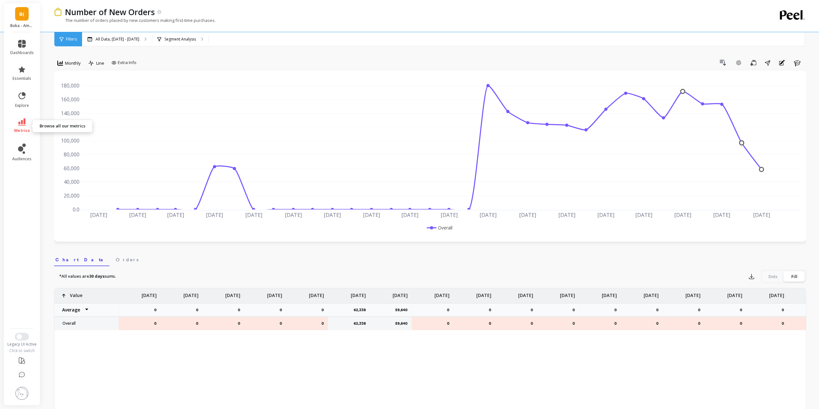
click at [23, 122] on icon at bounding box center [22, 121] width 8 height 7
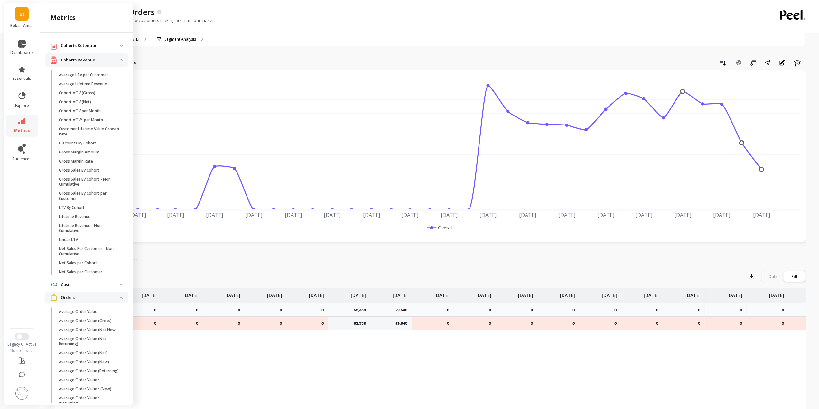
scroll to position [169, 0]
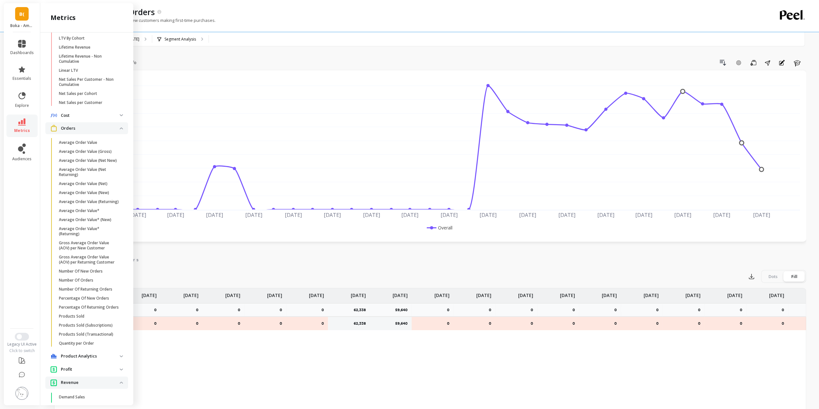
click at [23, 122] on icon at bounding box center [22, 121] width 8 height 7
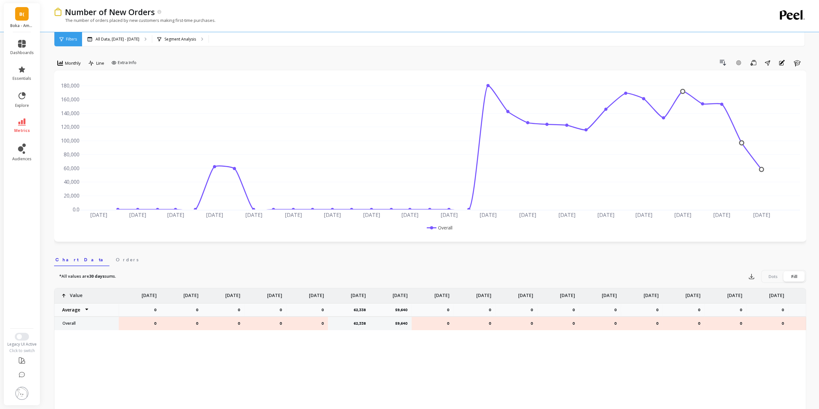
scroll to position [0, 0]
click at [21, 124] on icon at bounding box center [22, 121] width 8 height 7
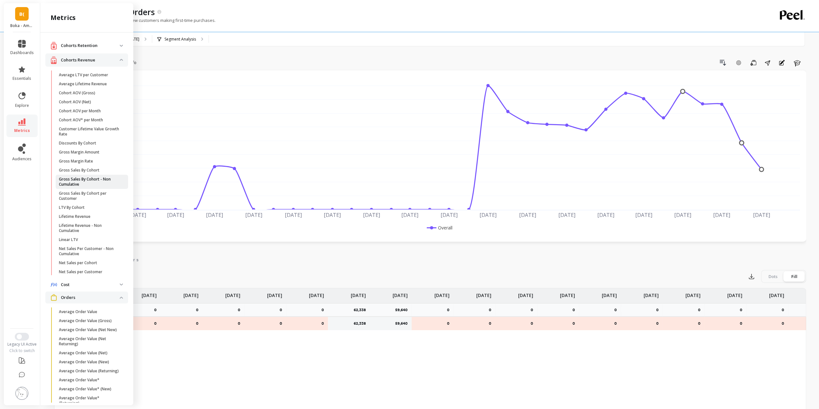
click at [92, 184] on p "Gross Sales By Cohort - Non Cumulative" at bounding box center [89, 182] width 61 height 10
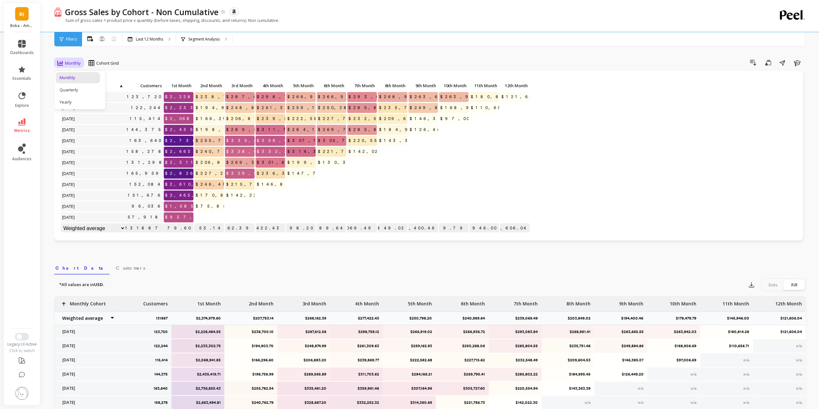
click at [76, 63] on span "Monthly" at bounding box center [73, 63] width 16 height 6
click at [142, 40] on p "Last 12 Months" at bounding box center [149, 39] width 27 height 5
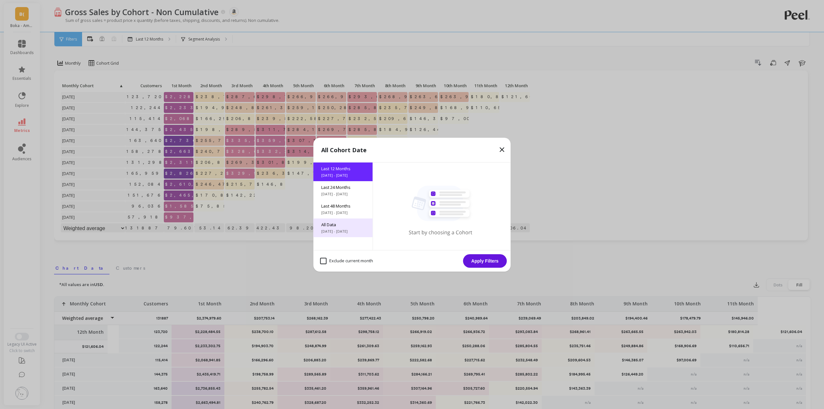
click at [345, 229] on span "5/22/2017 - 9/22/2025" at bounding box center [343, 231] width 44 height 5
drag, startPoint x: 484, startPoint y: 260, endPoint x: 282, endPoint y: 133, distance: 239.2
click at [484, 260] on button "Apply Filters" at bounding box center [485, 261] width 44 height 14
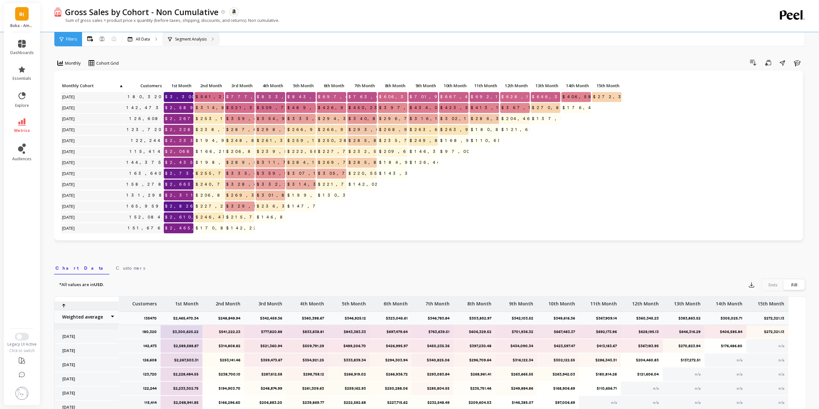
click at [188, 41] on p "Segment Analysis" at bounding box center [191, 39] width 32 height 5
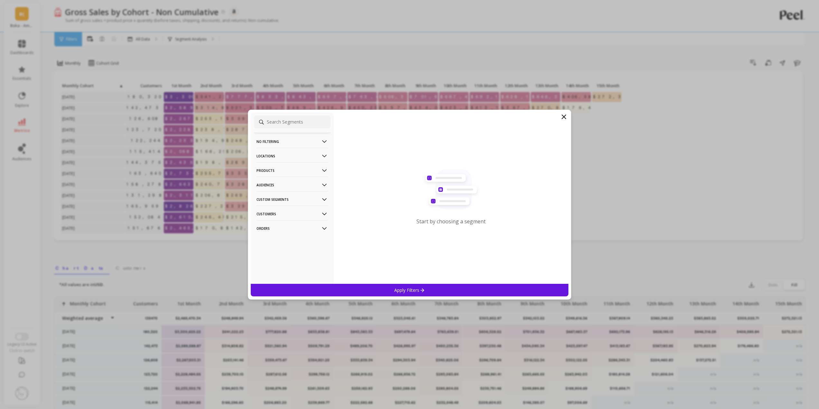
click at [287, 156] on p "Locations" at bounding box center [292, 156] width 71 height 16
click at [281, 180] on div "Countries" at bounding box center [292, 180] width 77 height 10
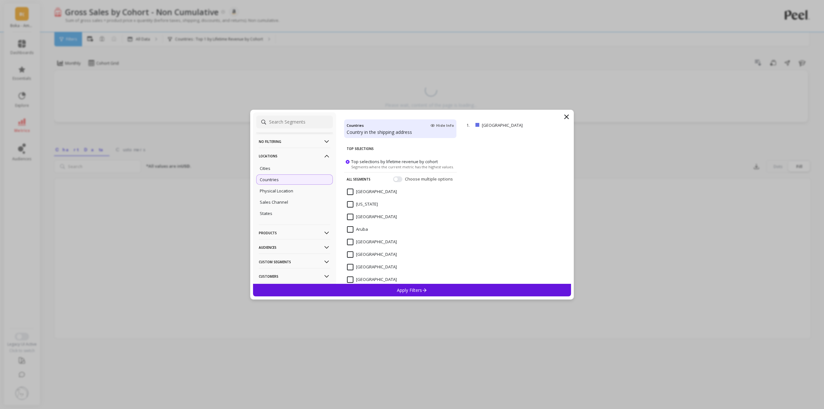
click at [398, 291] on p "Apply Filters" at bounding box center [412, 290] width 31 height 6
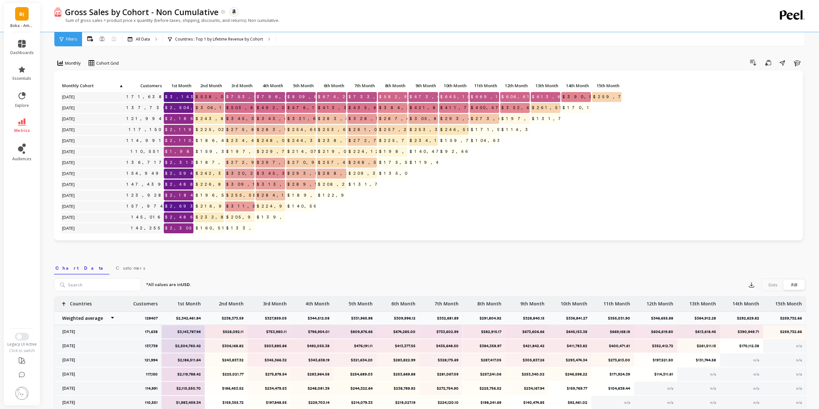
scroll to position [32, 0]
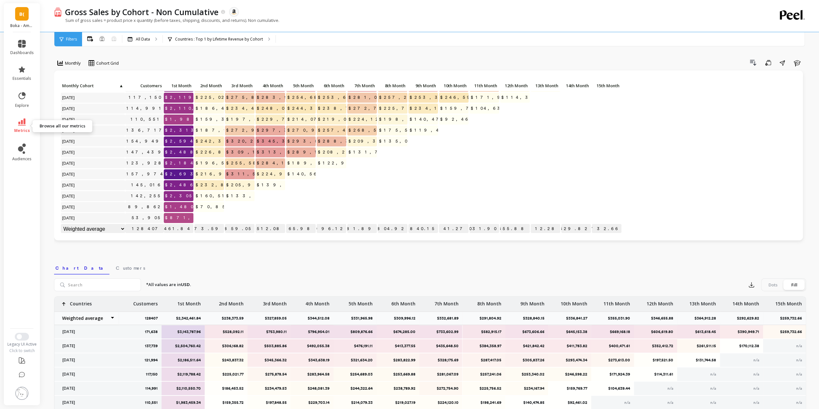
click at [23, 124] on icon at bounding box center [22, 121] width 8 height 7
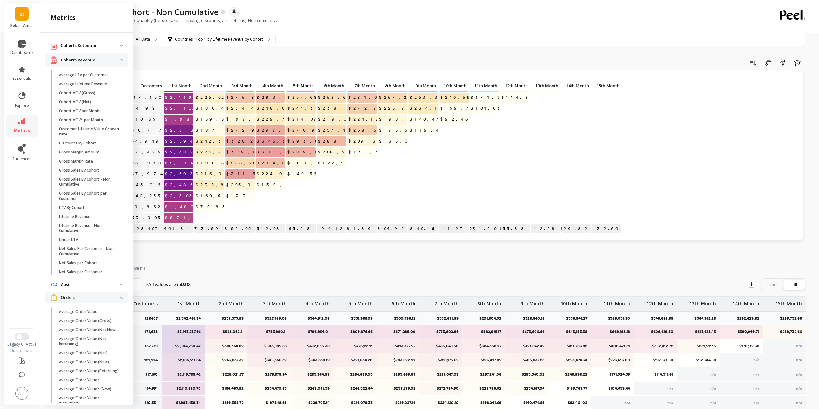
drag, startPoint x: 85, startPoint y: 251, endPoint x: 91, endPoint y: 249, distance: 6.9
click at [85, 251] on p "Net Sales Per Customer - Non Cumulative" at bounding box center [89, 251] width 61 height 10
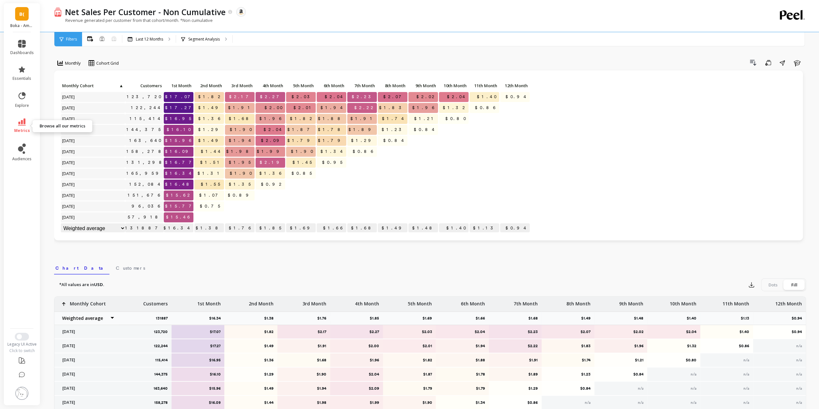
click at [21, 126] on link "metrics" at bounding box center [22, 125] width 24 height 15
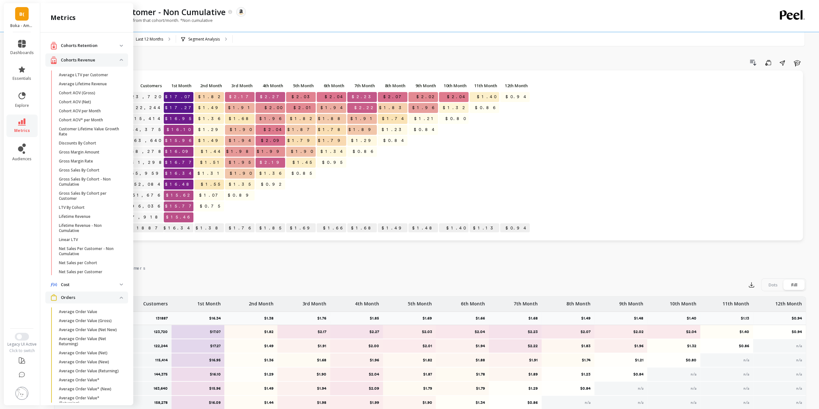
click at [229, 61] on div "Drill Down Save Share Learn" at bounding box center [464, 63] width 683 height 10
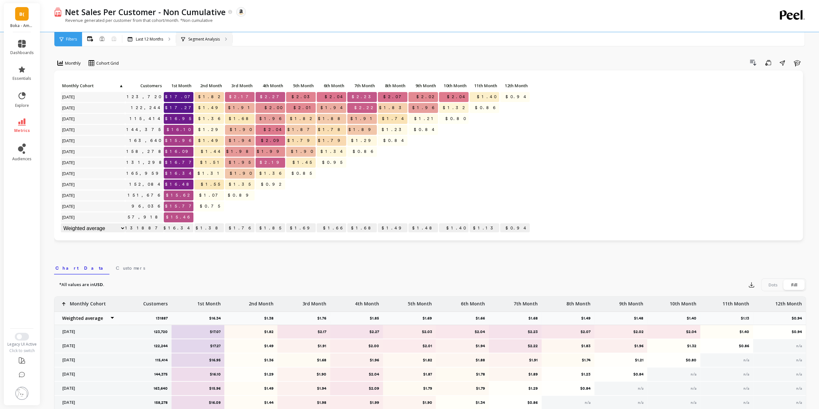
click at [212, 37] on p "Segment Analysis" at bounding box center [204, 39] width 32 height 5
click at [23, 127] on link "metrics" at bounding box center [22, 125] width 24 height 15
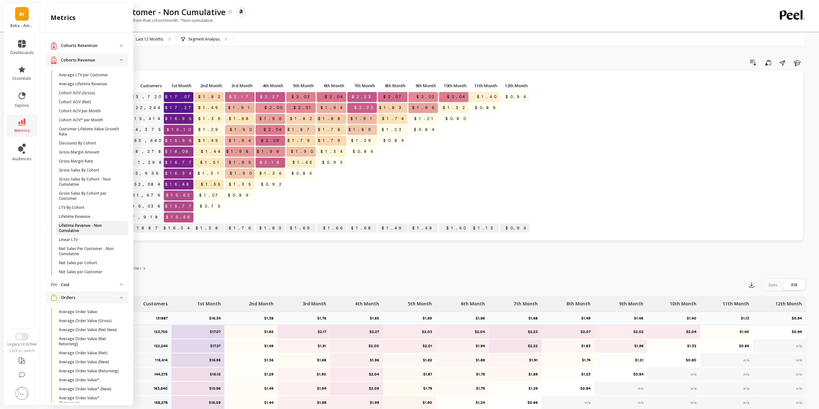
click at [96, 229] on p "Lifetime Revenue - Non Cumulative" at bounding box center [89, 228] width 61 height 10
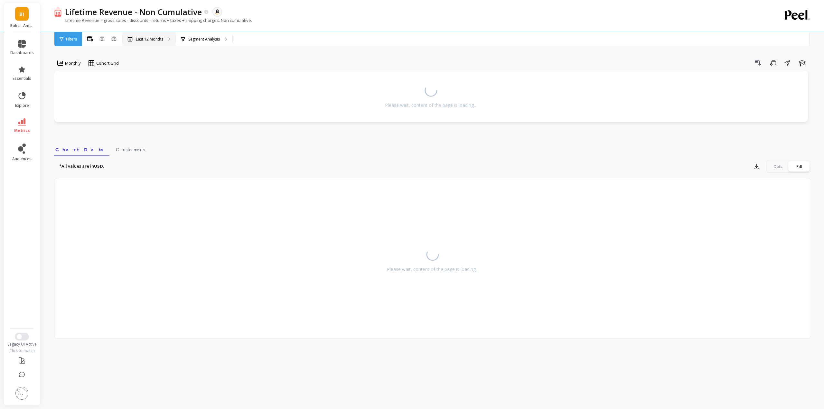
click at [148, 37] on p "Last 12 Months" at bounding box center [149, 39] width 27 height 5
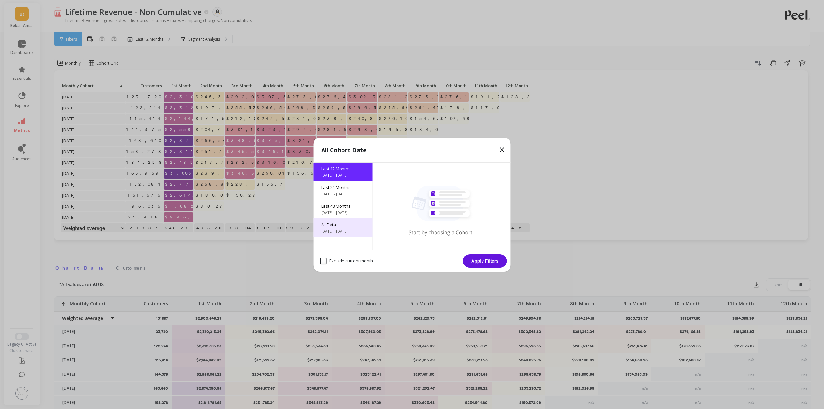
click at [338, 224] on span "All Data" at bounding box center [343, 225] width 44 height 6
click at [486, 260] on button "Apply Filters" at bounding box center [485, 261] width 44 height 14
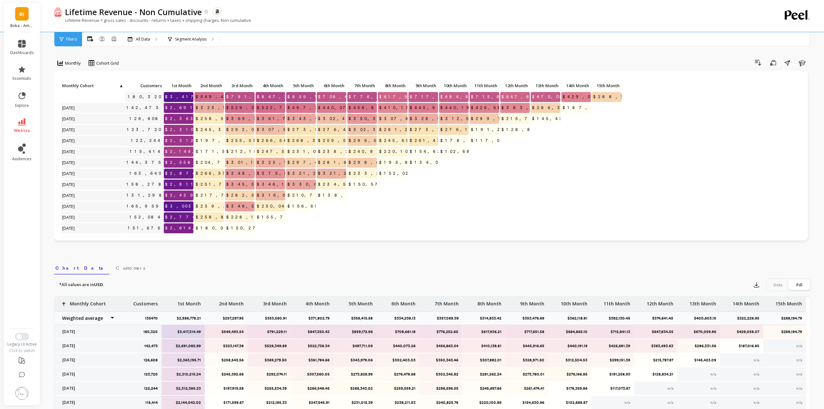
scroll to position [33, 0]
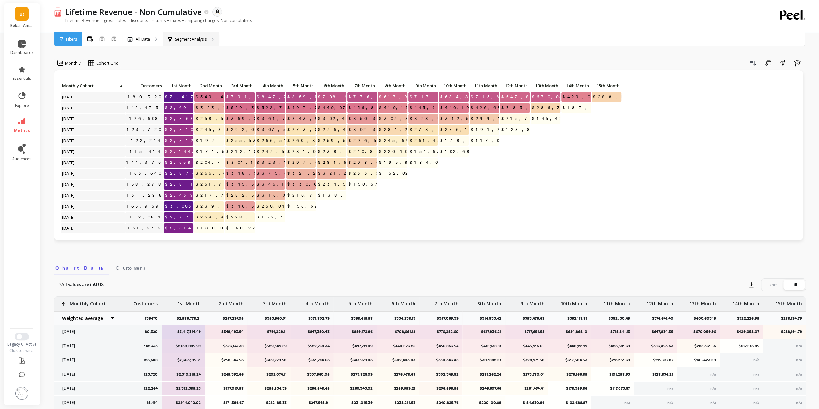
click at [207, 38] on div "Segment Analysis" at bounding box center [191, 39] width 56 height 14
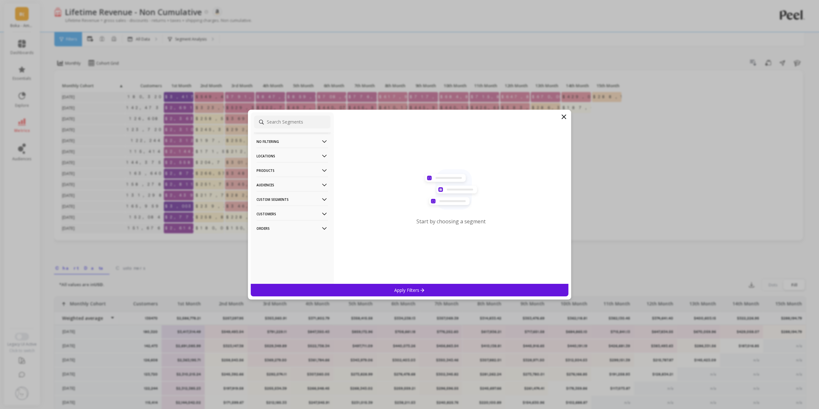
click at [287, 156] on p "Locations" at bounding box center [292, 156] width 71 height 16
drag, startPoint x: 275, startPoint y: 184, endPoint x: 457, endPoint y: 141, distance: 187.0
click at [275, 184] on div "Countries" at bounding box center [292, 180] width 77 height 10
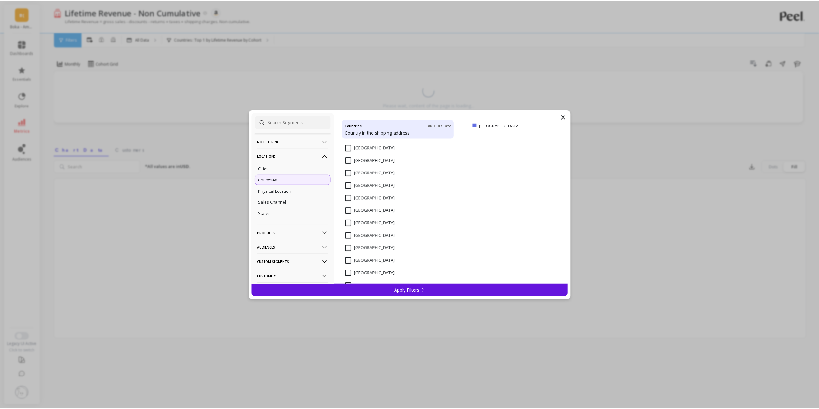
scroll to position [515, 0]
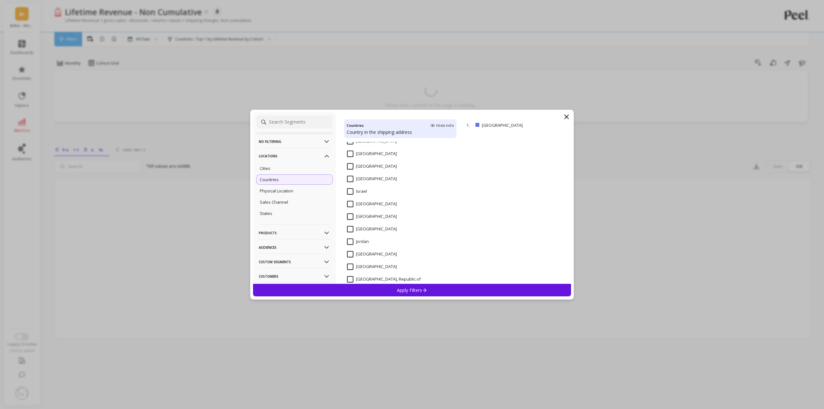
click at [388, 289] on div "Apply Filters" at bounding box center [412, 290] width 318 height 13
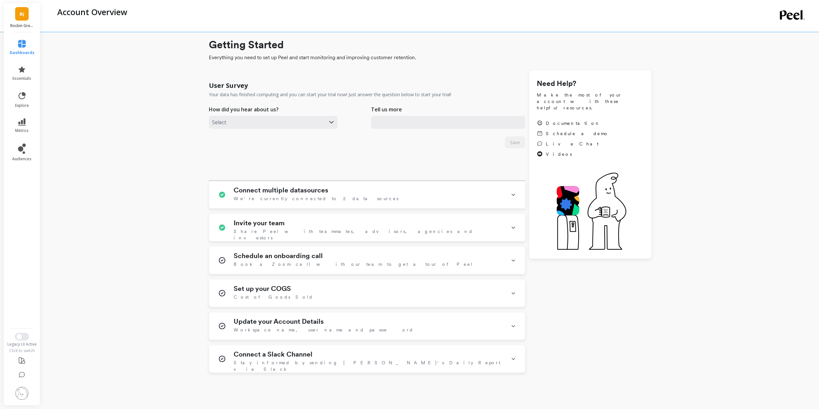
click at [20, 15] on span "R(" at bounding box center [22, 13] width 5 height 7
click at [102, 52] on span "Tailored 600" at bounding box center [88, 53] width 45 height 5
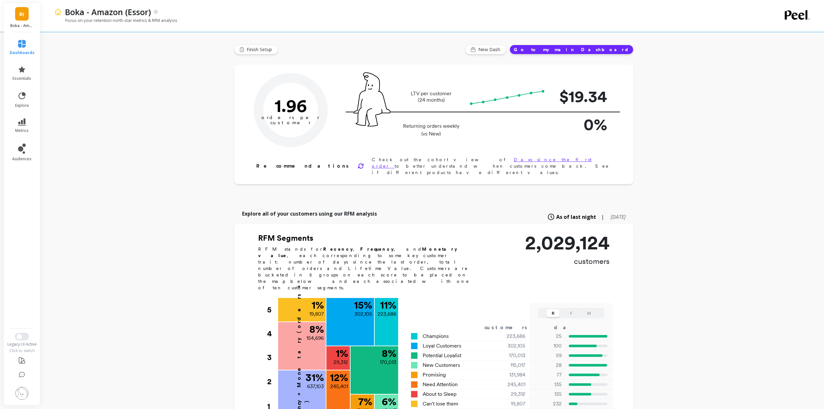
type input "Champions"
type input "223686"
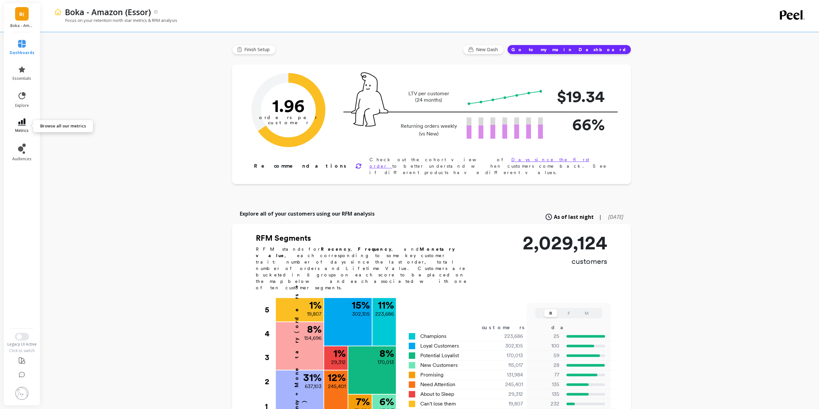
drag, startPoint x: 23, startPoint y: 123, endPoint x: 23, endPoint y: 119, distance: 3.5
click at [24, 120] on icon at bounding box center [22, 121] width 8 height 7
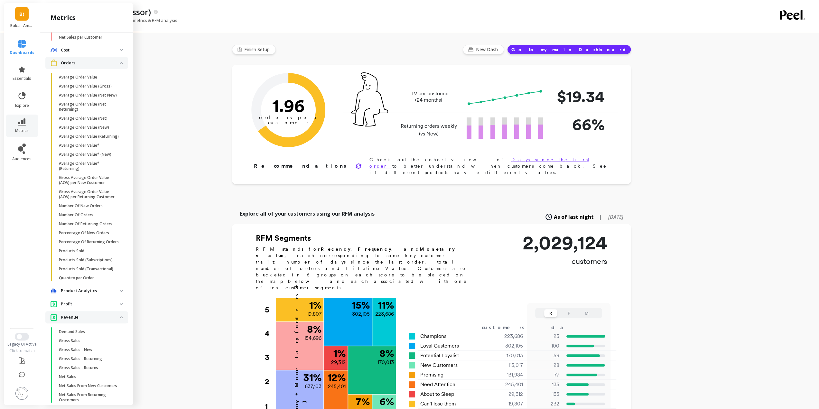
scroll to position [234, 0]
click at [79, 308] on p "Profit" at bounding box center [90, 305] width 59 height 6
click at [93, 295] on p "Product Analytics" at bounding box center [90, 292] width 59 height 6
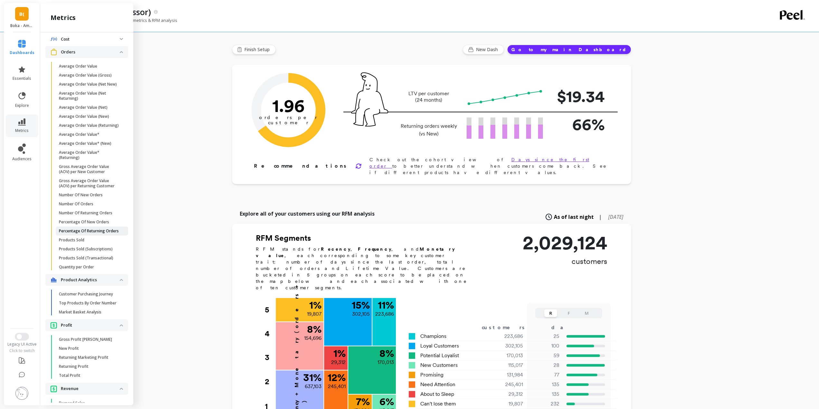
scroll to position [418, 0]
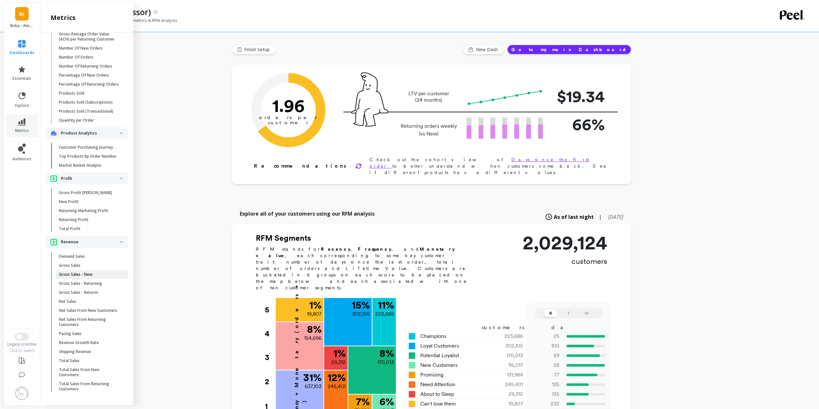
click at [95, 272] on span "Gross Sales - New" at bounding box center [89, 274] width 61 height 5
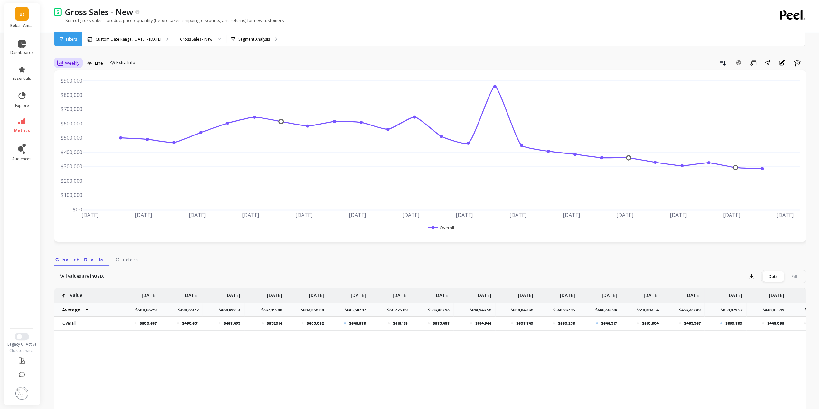
click at [69, 62] on span "Weekly" at bounding box center [72, 63] width 14 height 6
click at [78, 117] on div "Monthly" at bounding box center [78, 114] width 37 height 6
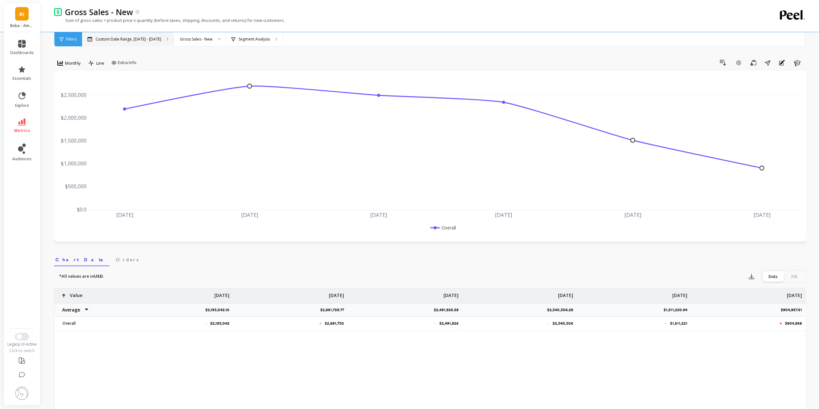
click at [121, 42] on div "Custom Date Range, [DATE] - [DATE]" at bounding box center [128, 39] width 92 height 14
click at [129, 43] on div "Custom Date Range, [DATE] - [DATE]" at bounding box center [128, 39] width 92 height 14
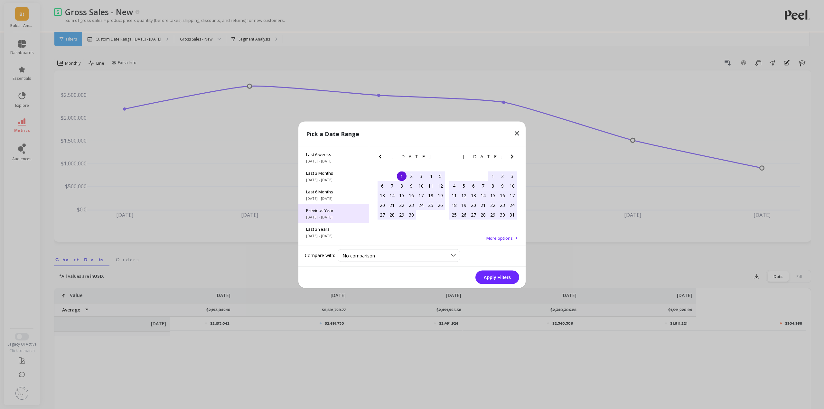
scroll to position [87, 0]
click at [326, 239] on span "[DATE] - [DATE]" at bounding box center [333, 240] width 55 height 5
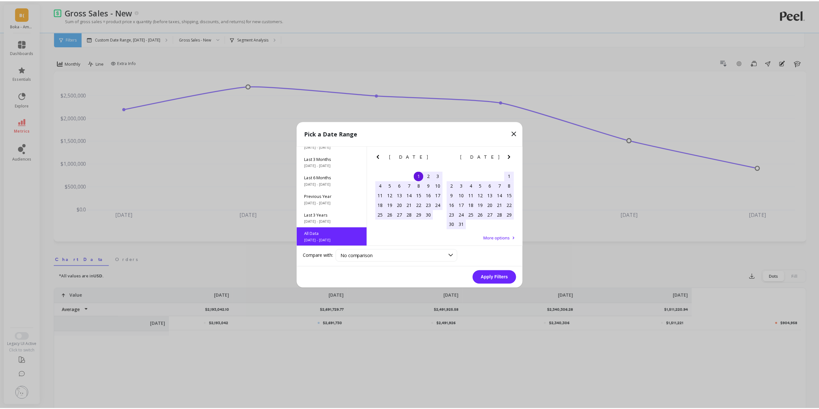
scroll to position [0, 0]
click at [505, 276] on button "Apply Filters" at bounding box center [498, 277] width 44 height 14
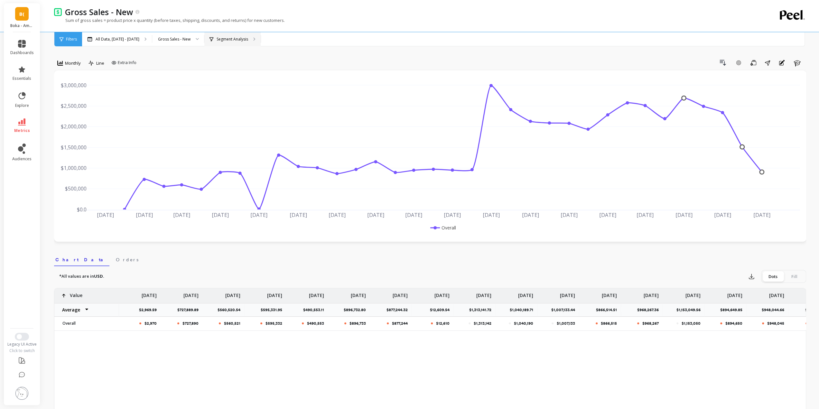
click at [240, 42] on div "Segment Analysis" at bounding box center [232, 39] width 56 height 14
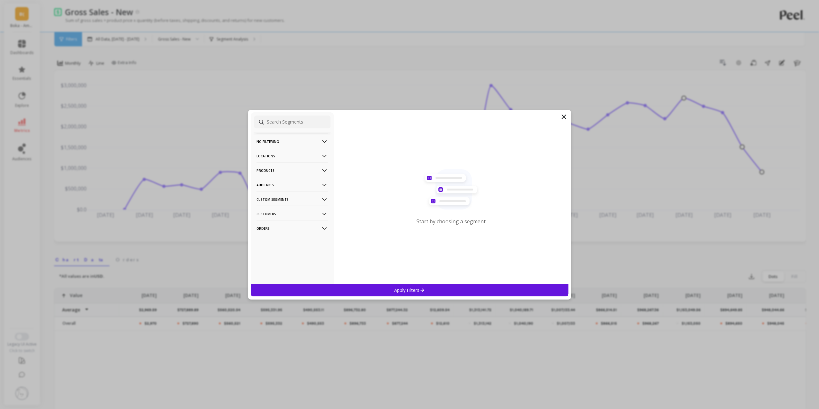
click at [293, 153] on p "Locations" at bounding box center [292, 156] width 71 height 16
click at [275, 176] on div "Countries" at bounding box center [292, 180] width 77 height 10
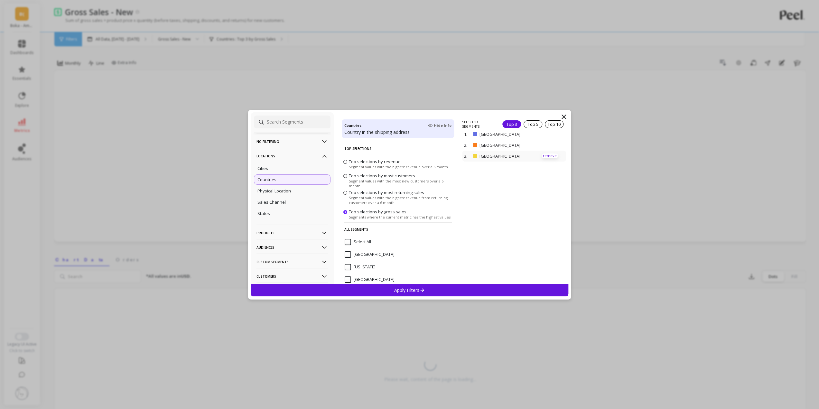
click at [544, 155] on p "remove" at bounding box center [550, 156] width 16 height 5
click at [545, 137] on p "remove" at bounding box center [550, 136] width 16 height 5
click at [420, 288] on icon at bounding box center [422, 290] width 5 height 5
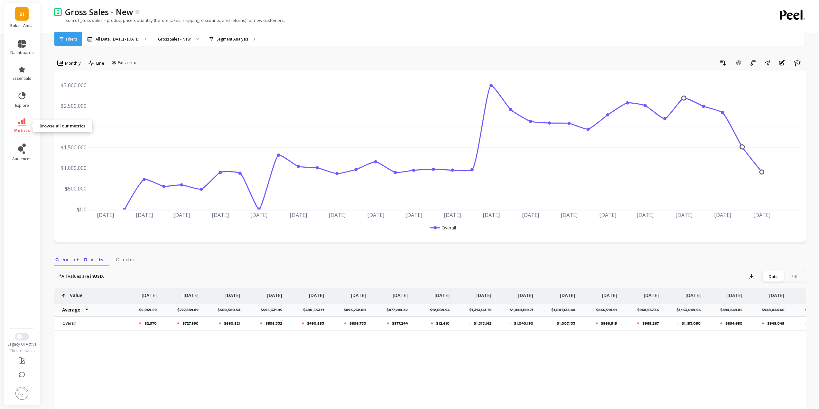
click at [19, 121] on icon at bounding box center [22, 121] width 8 height 7
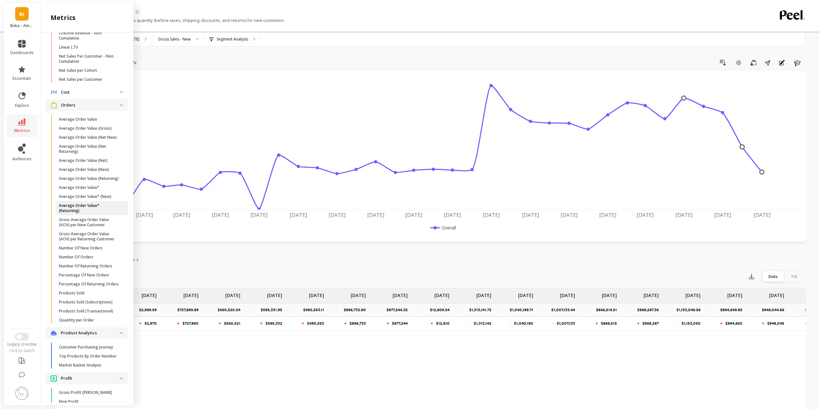
scroll to position [386, 0]
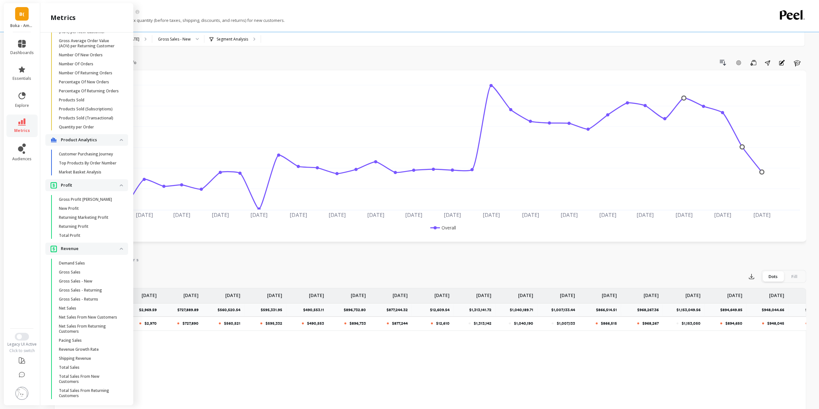
click at [89, 293] on p "Gross Sales - Returning" at bounding box center [80, 290] width 43 height 5
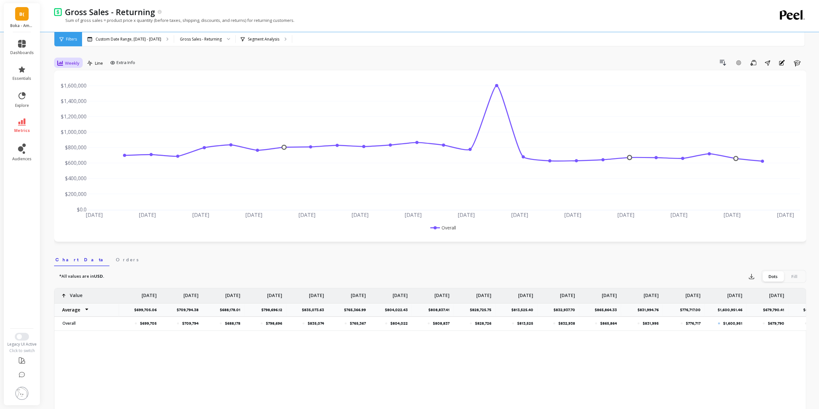
click at [77, 63] on span "Weekly" at bounding box center [72, 63] width 14 height 6
click at [75, 115] on div "Monthly" at bounding box center [78, 114] width 37 height 6
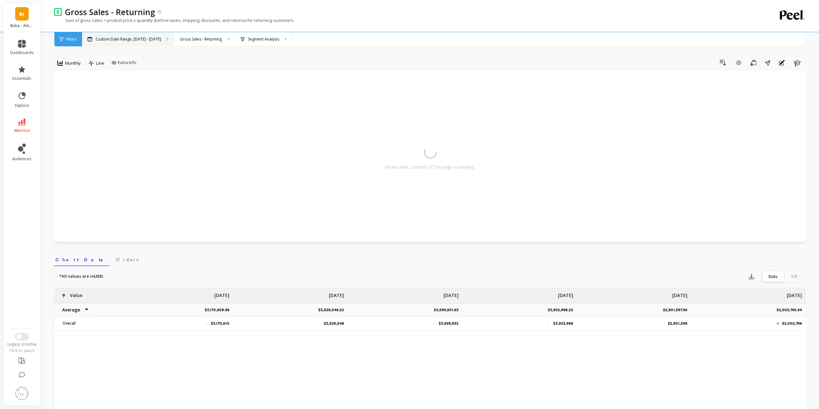
click at [140, 40] on p "Custom Date Range, [DATE] - [DATE]" at bounding box center [129, 39] width 66 height 5
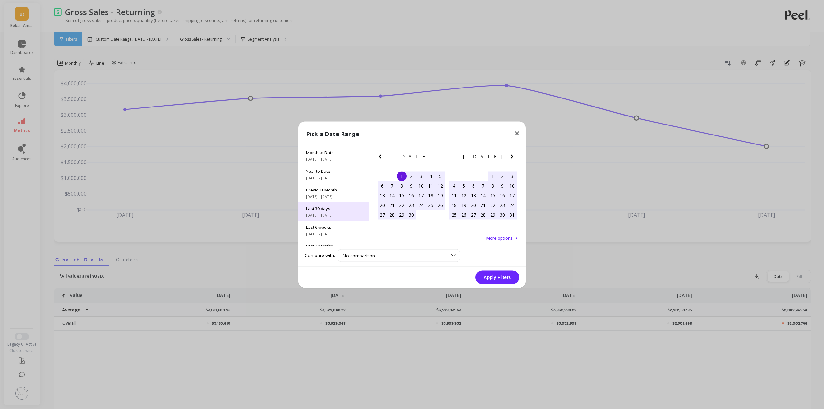
scroll to position [87, 0]
click at [316, 233] on span "All Data" at bounding box center [333, 234] width 55 height 6
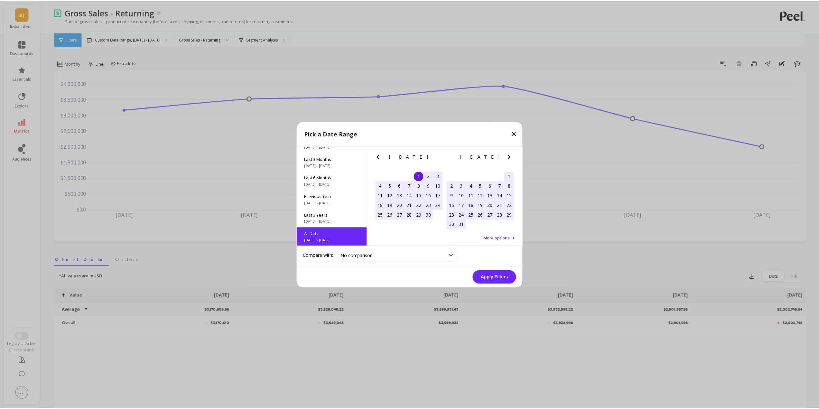
scroll to position [0, 0]
click at [496, 275] on button "Apply Filters" at bounding box center [498, 277] width 44 height 14
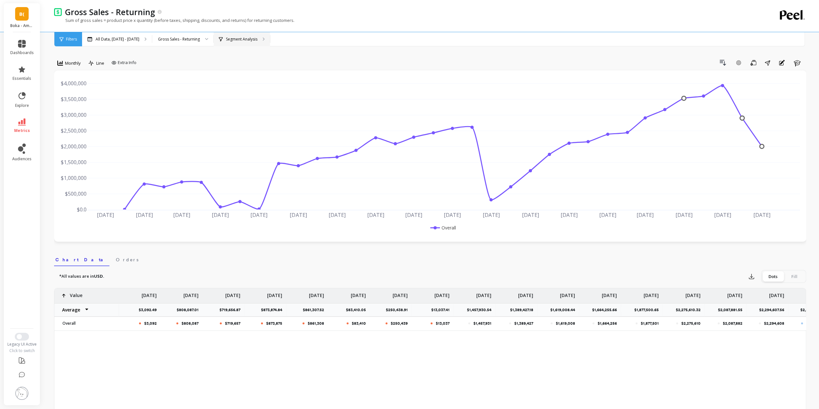
click at [247, 39] on p "Segment Analysis" at bounding box center [242, 39] width 32 height 5
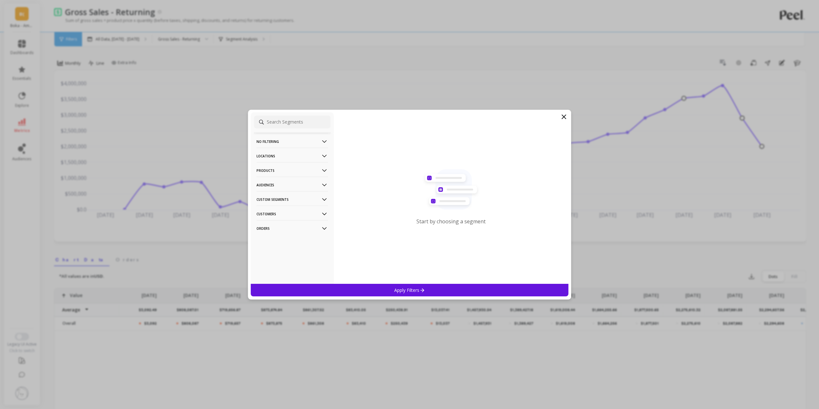
click at [279, 199] on p "Custom Segments" at bounding box center [292, 199] width 71 height 16
click at [285, 155] on p "Locations" at bounding box center [292, 156] width 71 height 16
click at [281, 180] on div "Countries" at bounding box center [292, 180] width 77 height 10
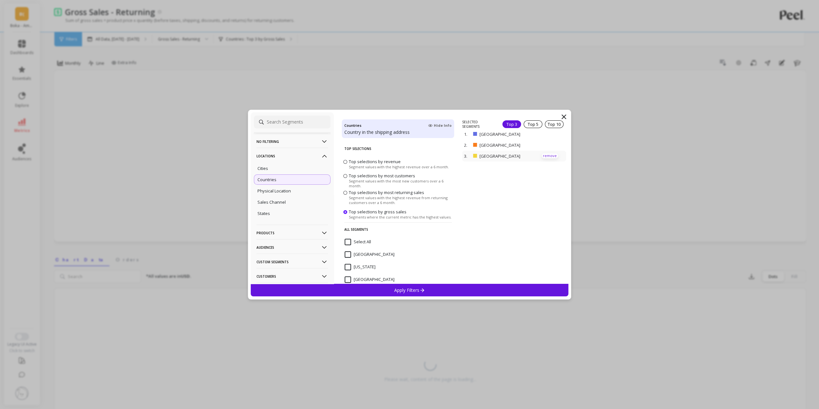
click at [542, 156] on p "remove" at bounding box center [550, 156] width 16 height 5
click at [543, 135] on p "remove" at bounding box center [550, 136] width 16 height 5
click at [409, 290] on p "Apply Filters" at bounding box center [409, 290] width 31 height 6
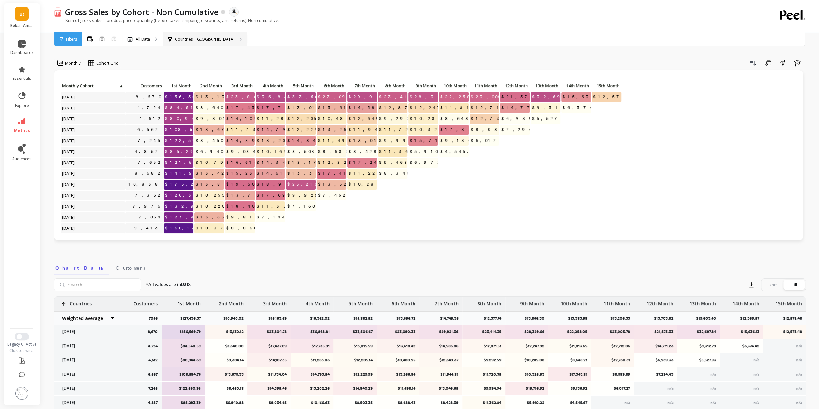
click at [185, 40] on p "Countries : [GEOGRAPHIC_DATA]" at bounding box center [205, 39] width 60 height 5
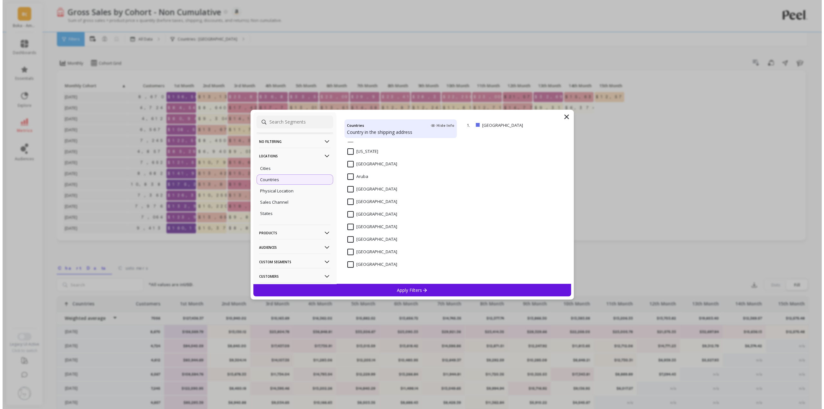
scroll to position [97, 0]
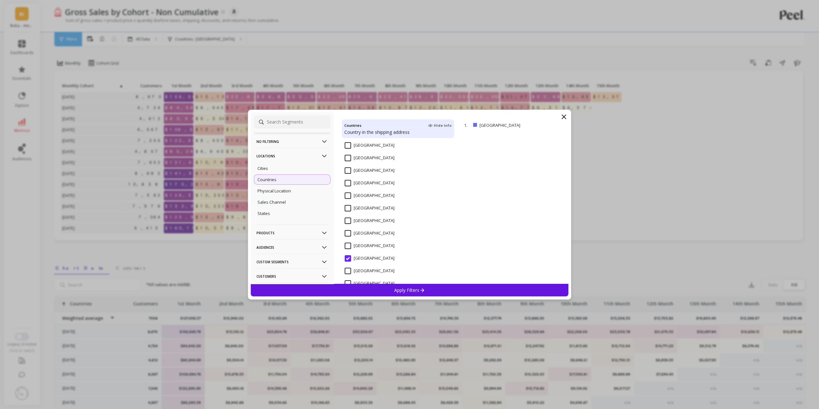
click at [381, 293] on div "Apply Filters" at bounding box center [410, 290] width 318 height 13
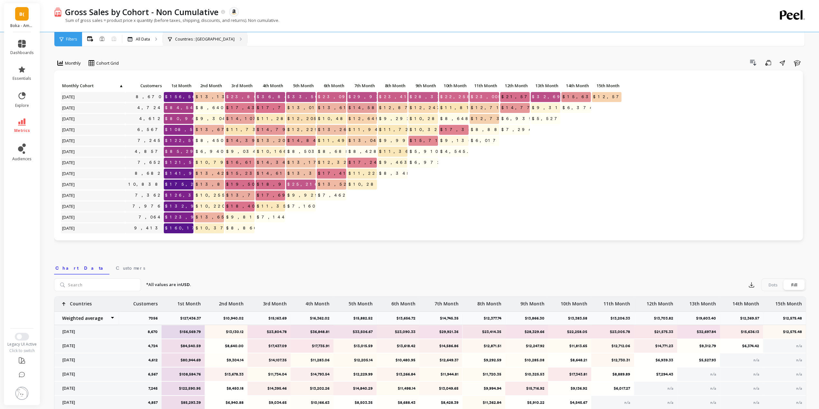
click at [210, 40] on div "Countries : [GEOGRAPHIC_DATA]" at bounding box center [205, 39] width 84 height 14
click at [21, 127] on link "metrics" at bounding box center [22, 125] width 24 height 15
click at [238, 62] on div "Drill Down Save Share Learn" at bounding box center [464, 63] width 683 height 10
click at [21, 133] on span "metrics" at bounding box center [22, 130] width 16 height 5
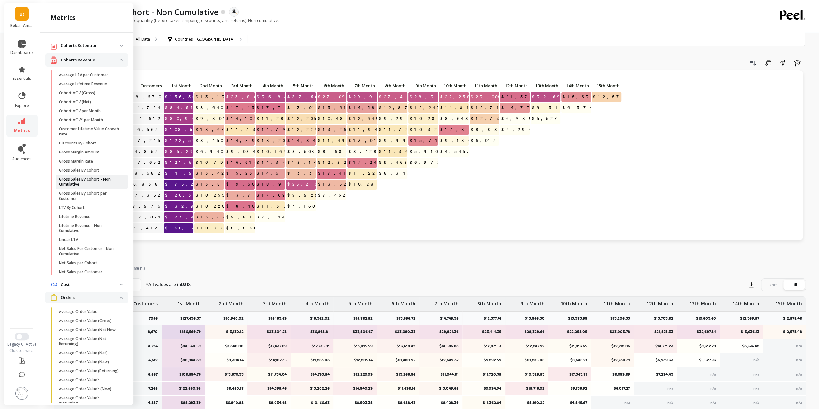
click at [101, 182] on p "Gross Sales By Cohort - Non Cumulative" at bounding box center [89, 182] width 61 height 10
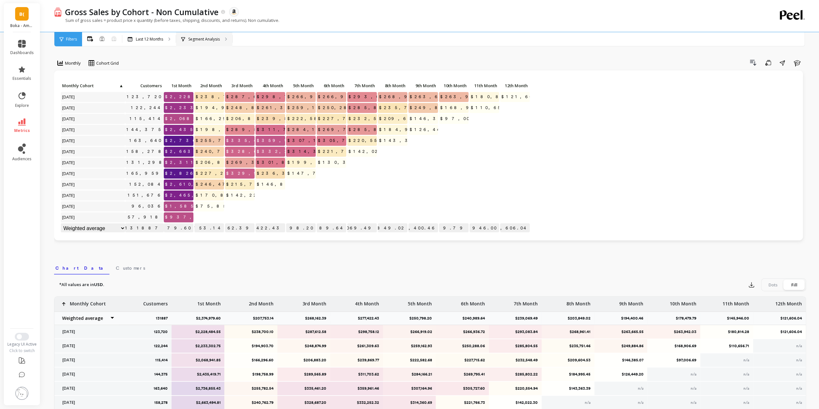
click at [205, 34] on div "Segment Analysis" at bounding box center [204, 39] width 56 height 14
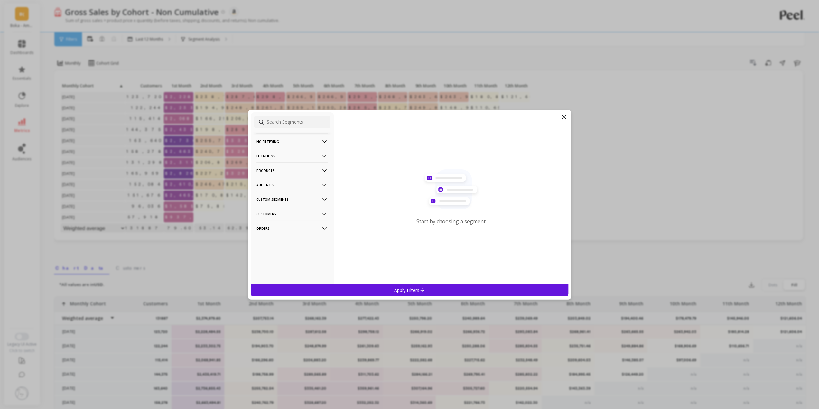
click at [290, 157] on p "Locations" at bounding box center [292, 156] width 71 height 16
drag, startPoint x: 267, startPoint y: 179, endPoint x: 537, endPoint y: 314, distance: 302.1
click at [267, 179] on p "Countries" at bounding box center [267, 180] width 19 height 6
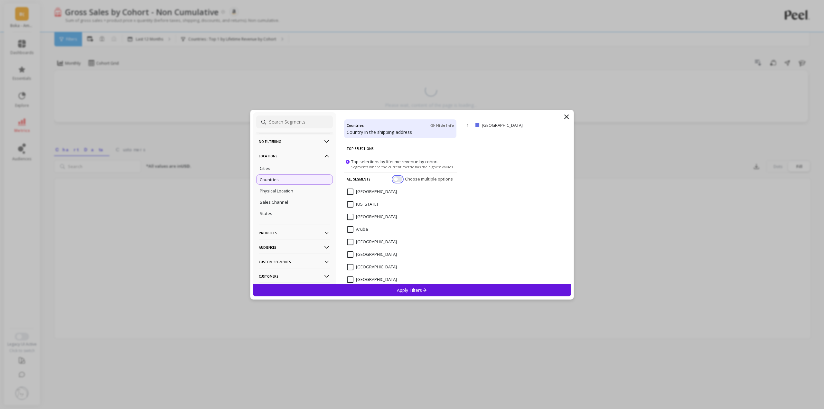
click at [397, 179] on div "Choose multiple options" at bounding box center [423, 179] width 61 height 6
click at [393, 181] on button "button" at bounding box center [397, 179] width 9 height 6
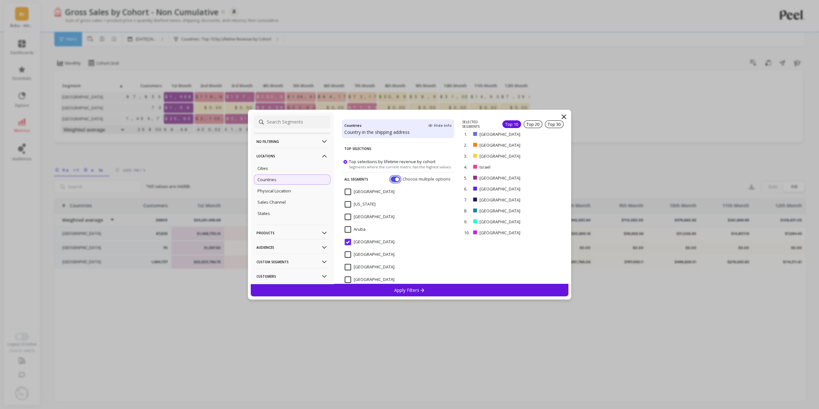
click at [392, 178] on button "button" at bounding box center [395, 179] width 9 height 6
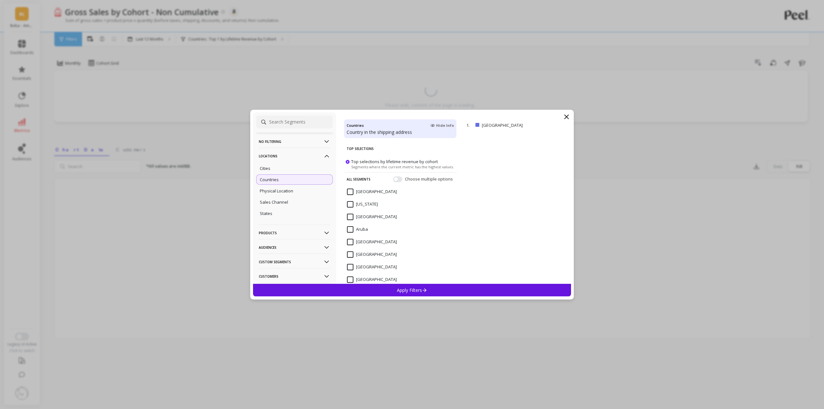
click at [568, 116] on icon at bounding box center [567, 117] width 8 height 8
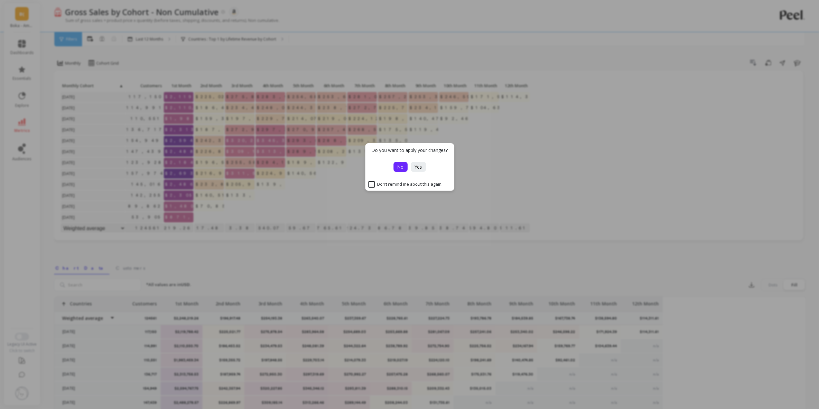
click at [397, 164] on button "No" at bounding box center [400, 167] width 14 height 10
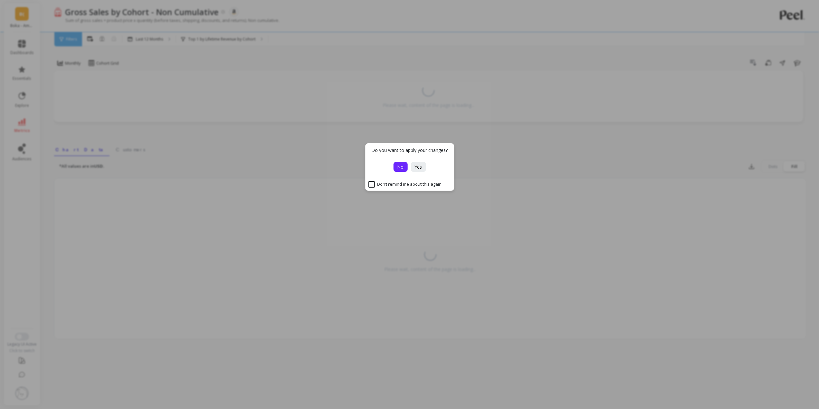
click at [400, 168] on span "No" at bounding box center [400, 167] width 6 height 6
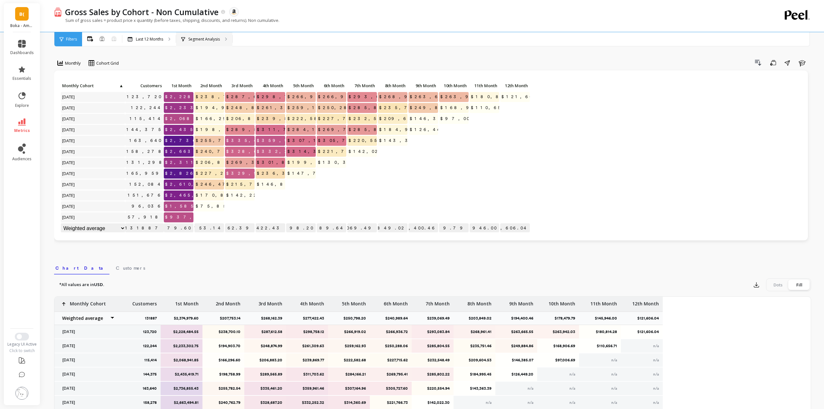
click at [200, 40] on p "Segment Analysis" at bounding box center [204, 39] width 32 height 5
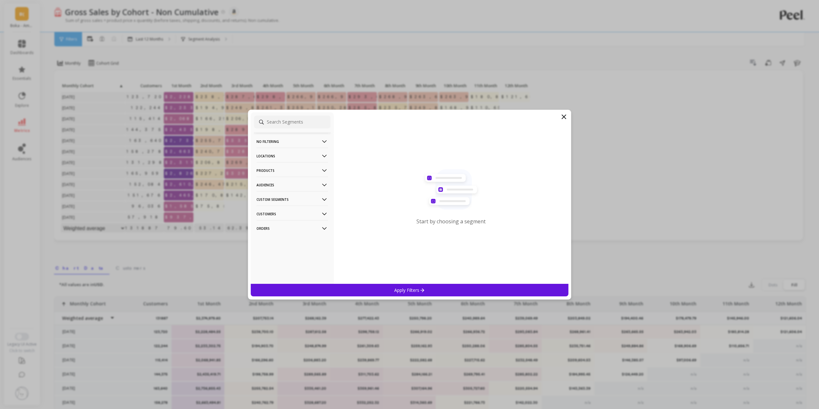
click at [277, 158] on p "Locations" at bounding box center [292, 156] width 71 height 16
click at [274, 183] on div "Countries" at bounding box center [292, 180] width 77 height 10
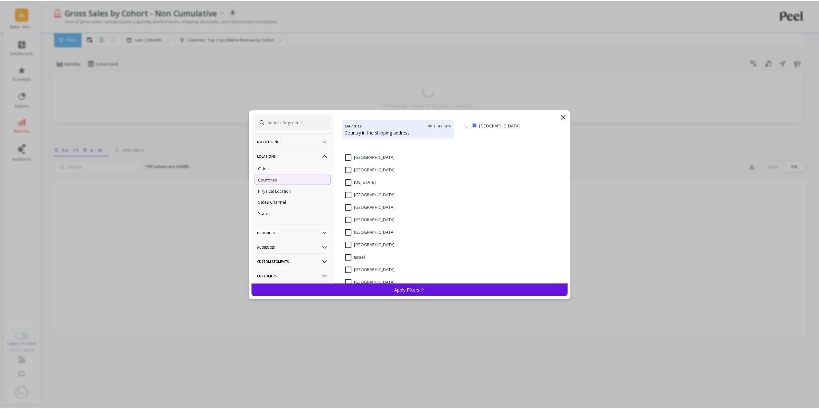
scroll to position [483, 0]
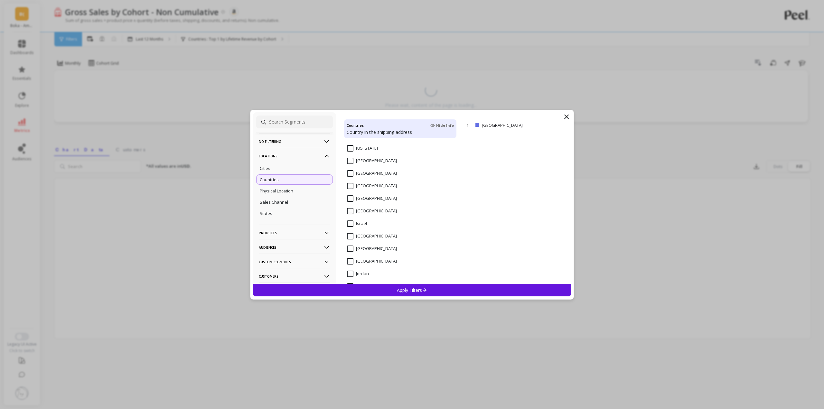
click at [352, 224] on input "Israel" at bounding box center [357, 224] width 20 height 6
click at [407, 294] on div "Apply Filters" at bounding box center [412, 290] width 318 height 13
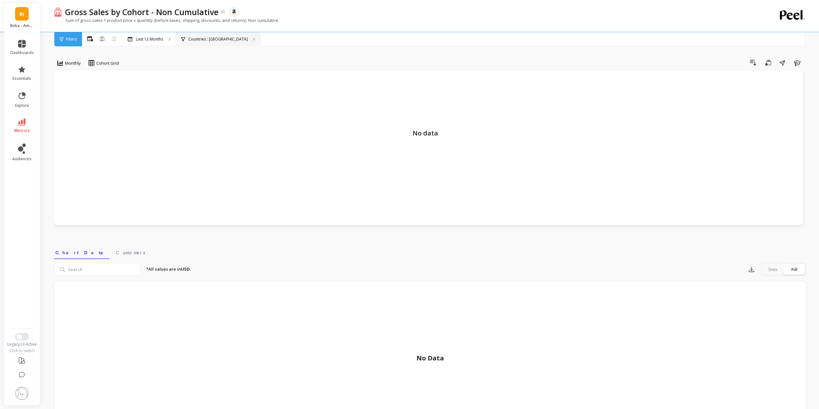
click at [198, 41] on p "Countries : Israel" at bounding box center [218, 39] width 60 height 5
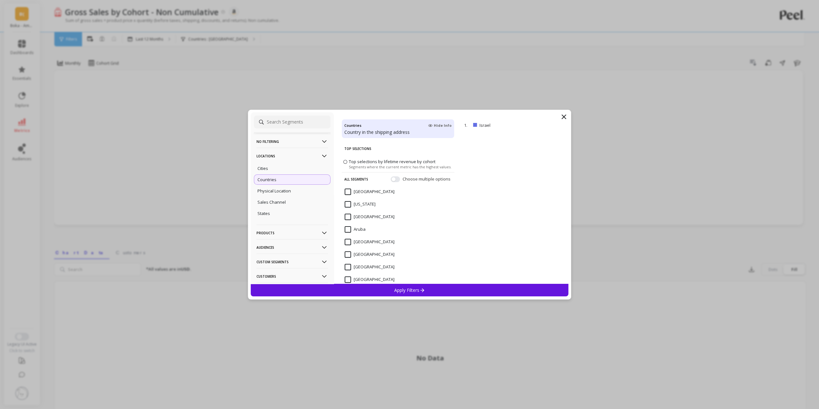
click at [564, 117] on icon at bounding box center [564, 117] width 4 height 4
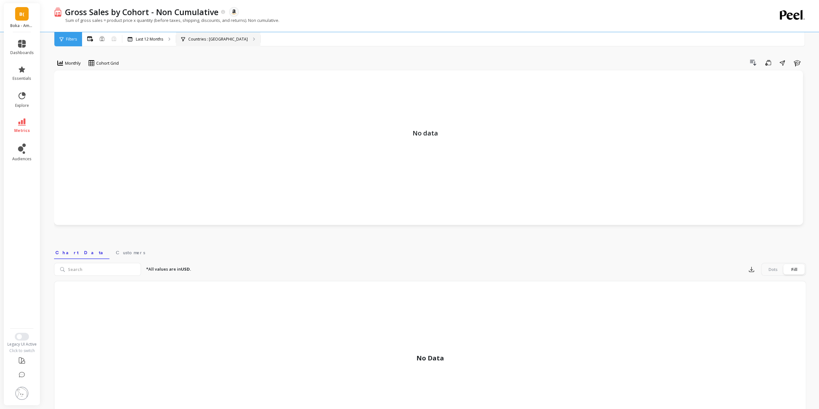
click at [190, 42] on div "Countries : [GEOGRAPHIC_DATA]" at bounding box center [218, 39] width 84 height 14
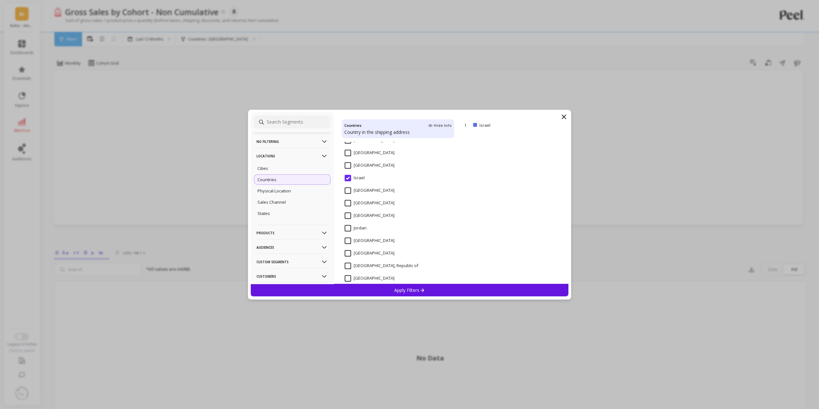
scroll to position [547, 0]
click at [348, 157] on input "Israel" at bounding box center [355, 159] width 20 height 6
click at [349, 275] on input "[GEOGRAPHIC_DATA]" at bounding box center [370, 276] width 50 height 6
click at [383, 294] on div "Apply Filters" at bounding box center [410, 290] width 318 height 13
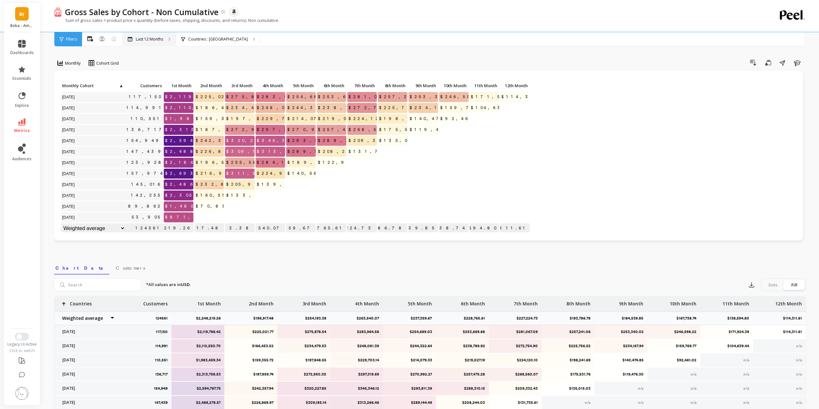
click at [153, 42] on div "Last 12 Months" at bounding box center [148, 39] width 53 height 14
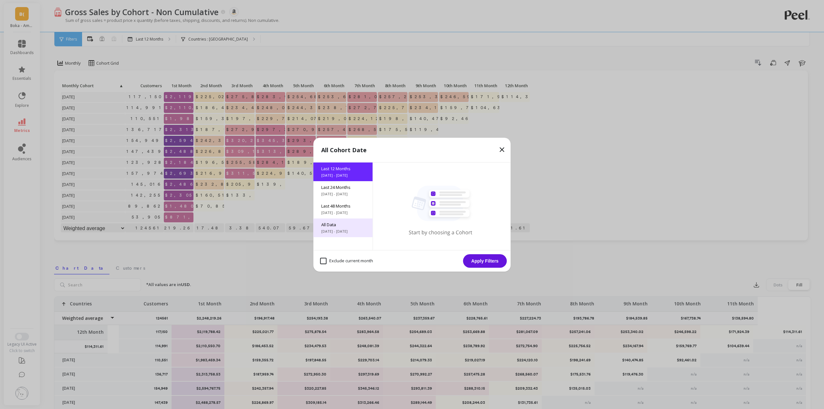
click at [344, 229] on span "[DATE] - [DATE]" at bounding box center [343, 231] width 44 height 5
click at [490, 261] on button "Apply Filters" at bounding box center [485, 261] width 44 height 14
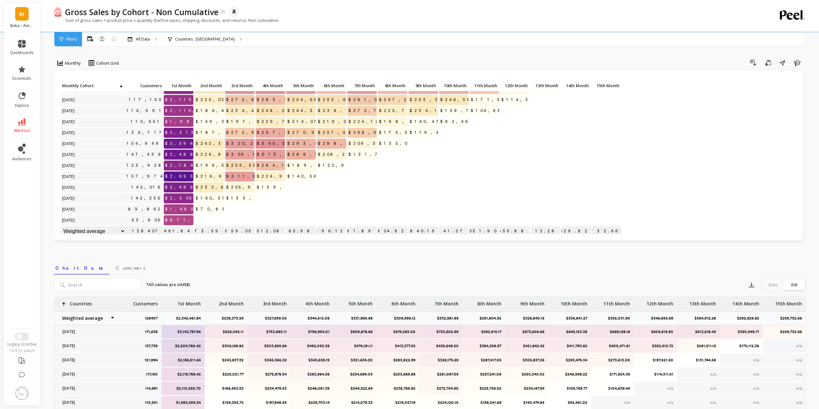
scroll to position [33, 0]
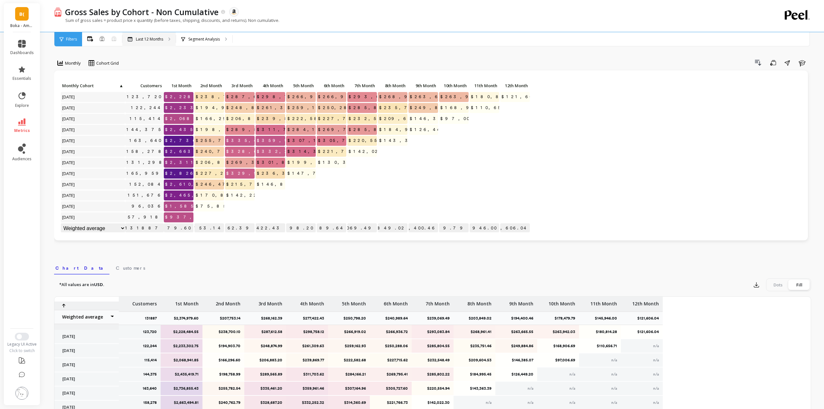
click at [147, 43] on div "Last 12 Months" at bounding box center [148, 39] width 53 height 14
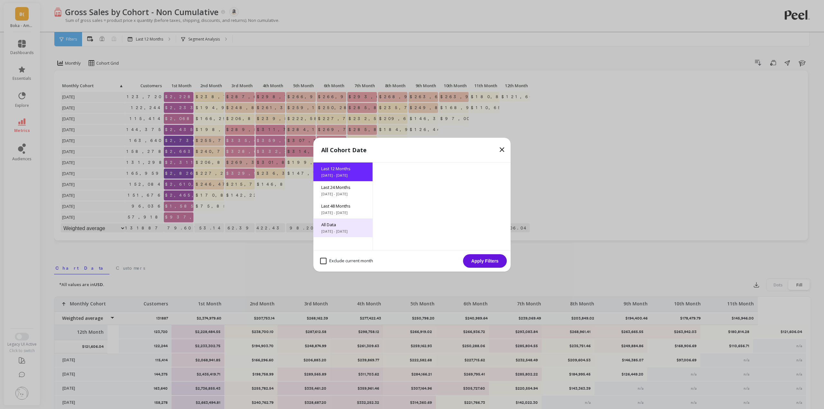
click at [335, 228] on div "All Data [DATE] - [DATE]" at bounding box center [343, 228] width 59 height 19
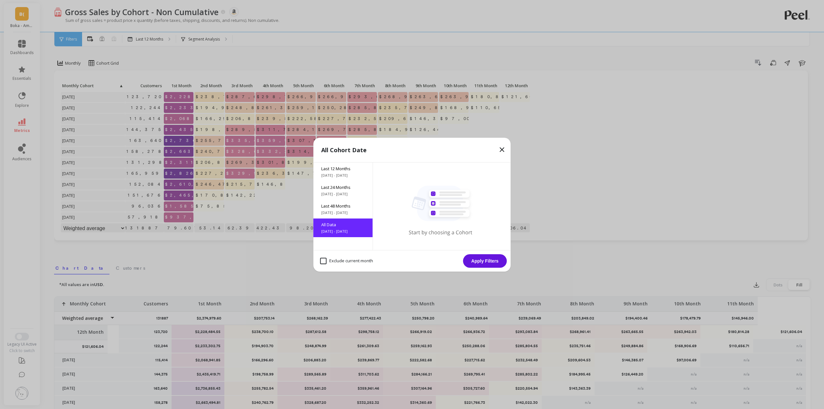
click at [485, 258] on button "Apply Filters" at bounding box center [485, 261] width 44 height 14
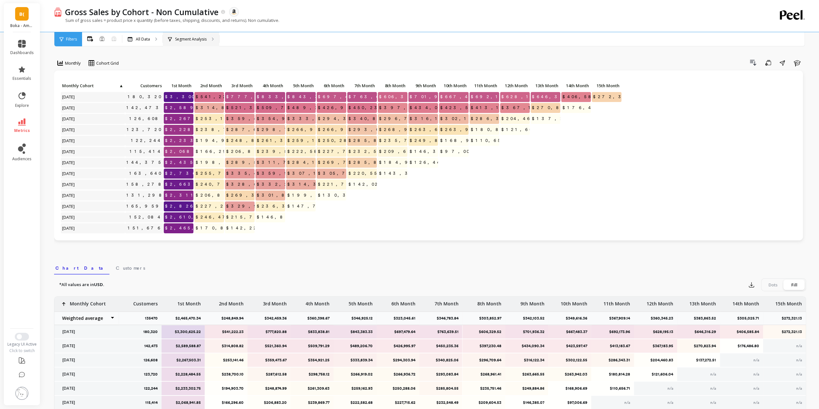
click at [181, 41] on p "Segment Analysis" at bounding box center [191, 39] width 32 height 5
click at [137, 41] on p "All Data" at bounding box center [143, 39] width 14 height 5
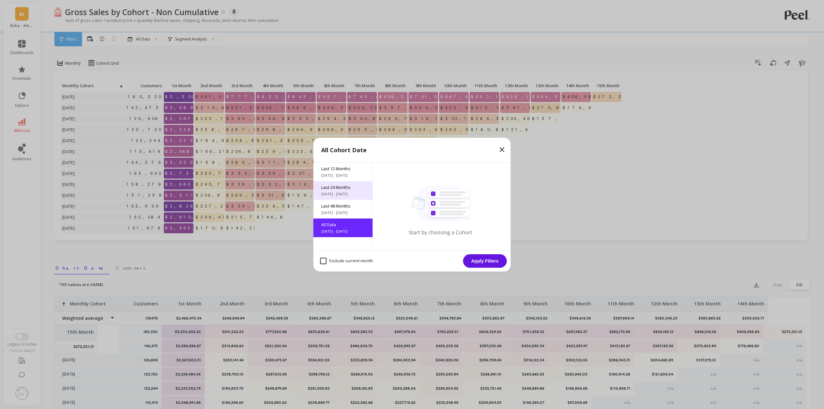
click at [339, 188] on span "Last 24 Months" at bounding box center [343, 187] width 44 height 6
click at [472, 259] on button "Apply Filters" at bounding box center [485, 261] width 44 height 14
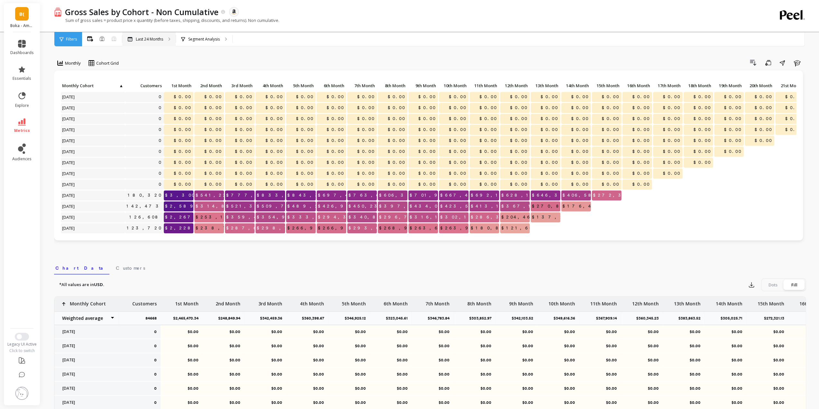
click at [156, 36] on div "Last 24 Months" at bounding box center [148, 39] width 53 height 14
click at [152, 37] on p "Last 24 Months" at bounding box center [149, 39] width 27 height 5
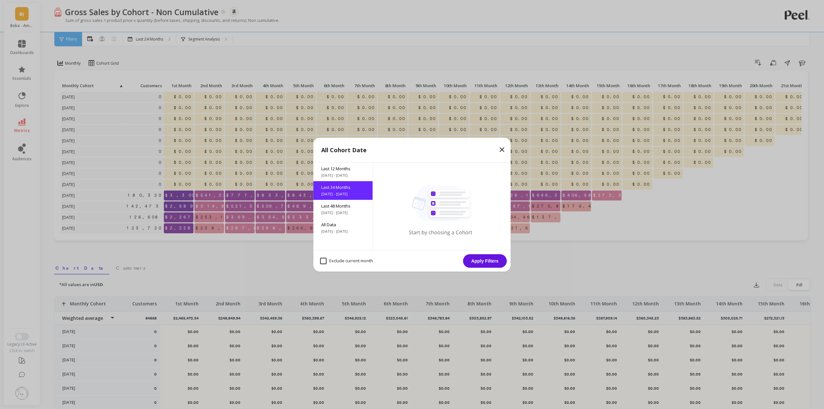
click at [500, 150] on icon at bounding box center [502, 150] width 8 height 8
